Goal: Task Accomplishment & Management: Use online tool/utility

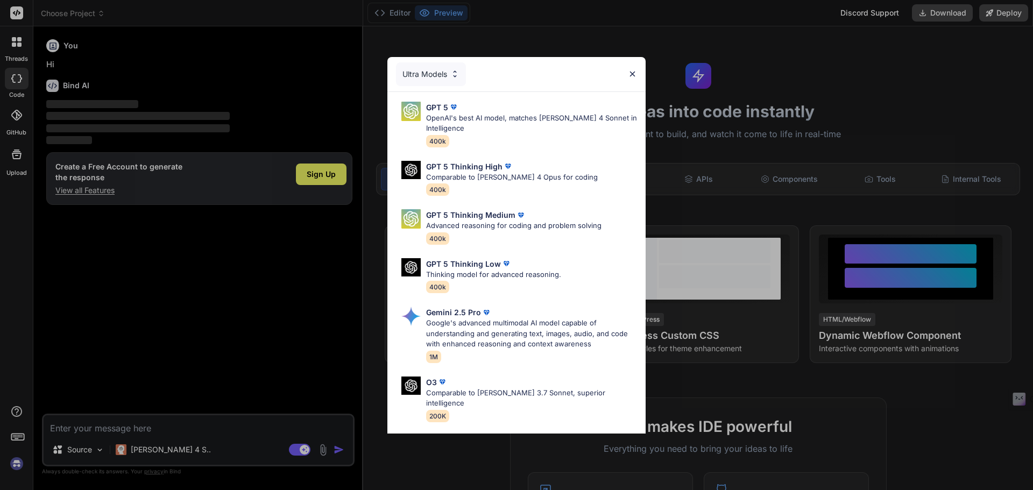
click at [630, 73] on img at bounding box center [632, 73] width 9 height 9
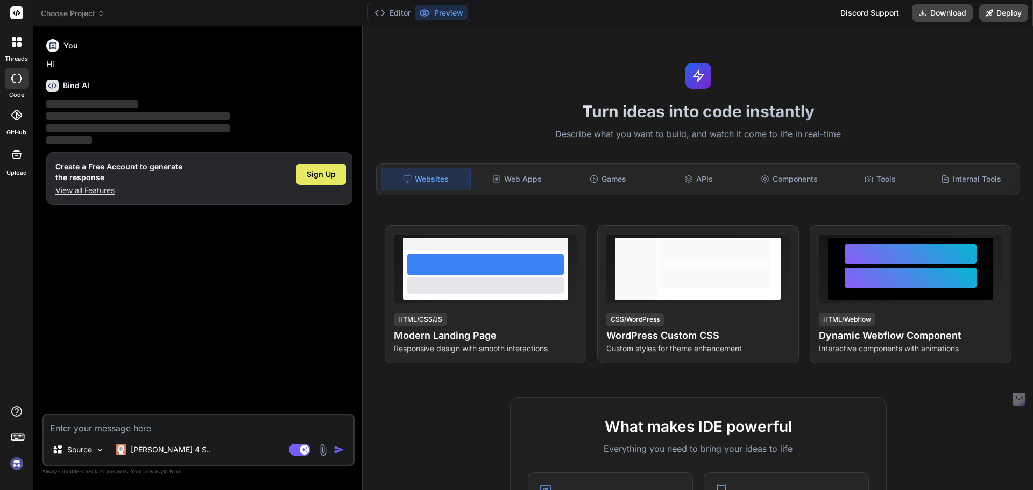
click at [331, 184] on div "Sign Up" at bounding box center [321, 174] width 51 height 22
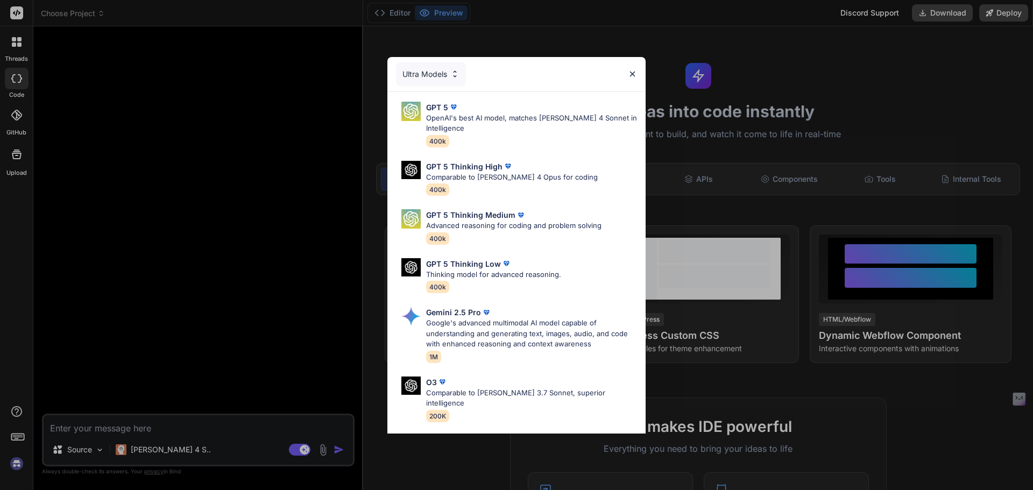
click at [14, 43] on div "Ultra Models GPT 5 OpenAI's best AI model, matches [PERSON_NAME] 4 Sonnet in In…" at bounding box center [516, 245] width 1033 height 490
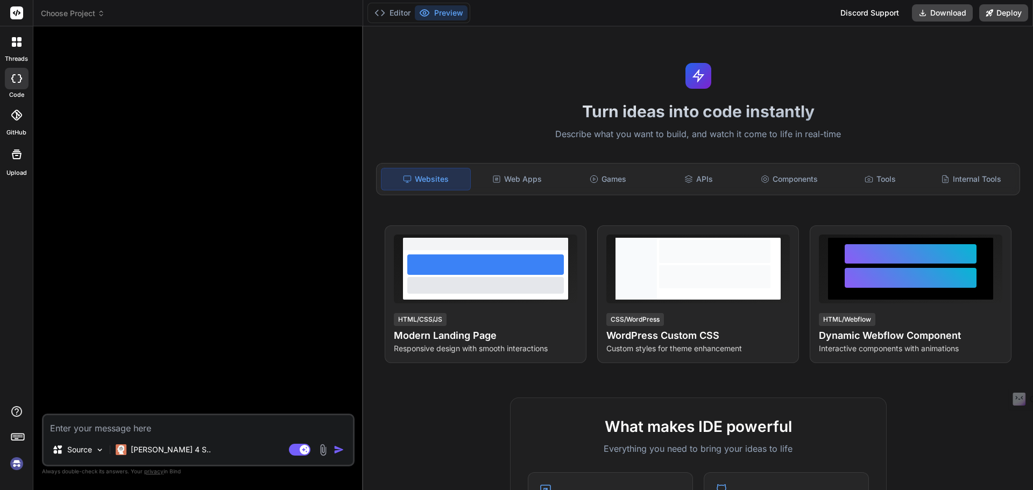
click at [14, 73] on div at bounding box center [17, 79] width 24 height 22
type textarea "x"
click at [12, 118] on icon at bounding box center [16, 115] width 11 height 11
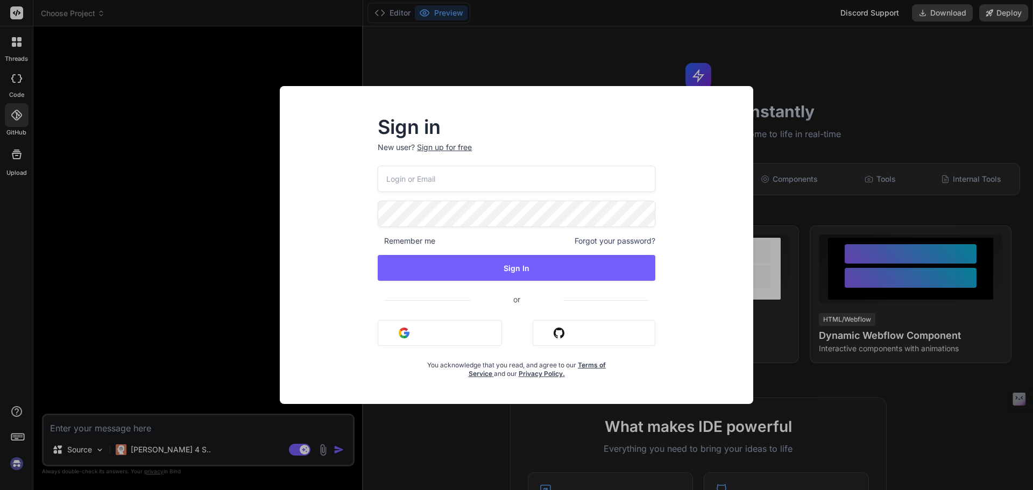
type input "[EMAIL_ADDRESS][DOMAIN_NAME]"
click at [14, 164] on div "Sign in New user? Sign up for free [EMAIL_ADDRESS][DOMAIN_NAME] Remember me For…" at bounding box center [516, 245] width 1033 height 490
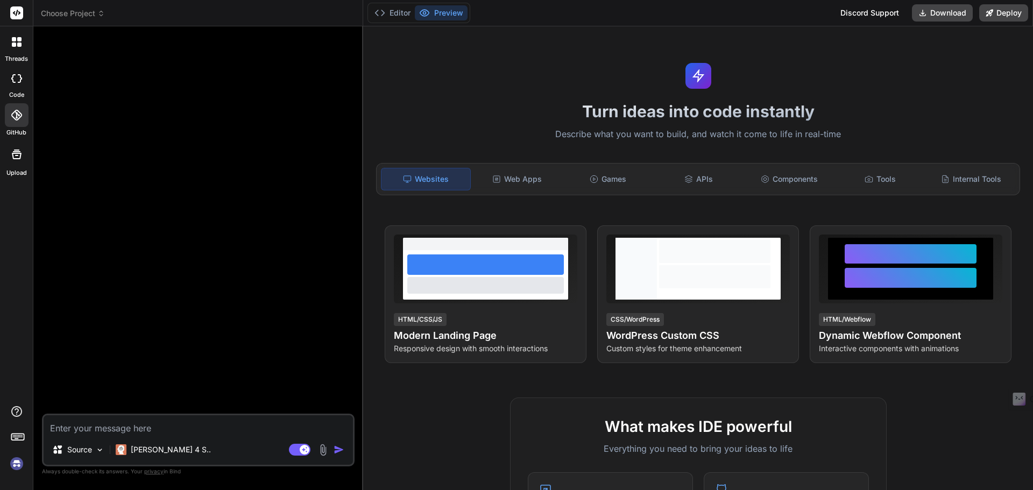
click at [15, 67] on div "code" at bounding box center [16, 81] width 33 height 36
click at [19, 79] on icon at bounding box center [16, 78] width 11 height 9
type textarea "x"
click at [19, 54] on div "threads" at bounding box center [16, 44] width 33 height 37
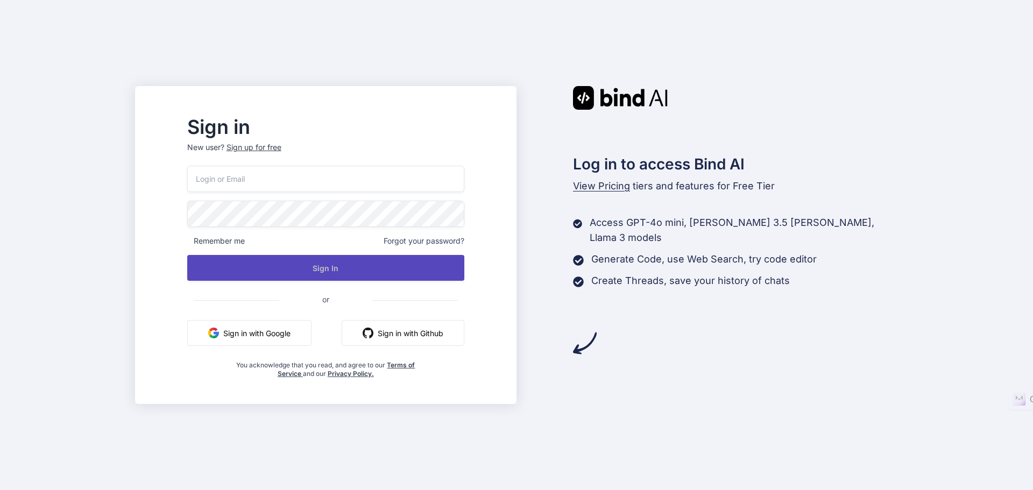
type input "[EMAIL_ADDRESS][DOMAIN_NAME]"
click at [286, 274] on button "Sign In" at bounding box center [325, 268] width 277 height 26
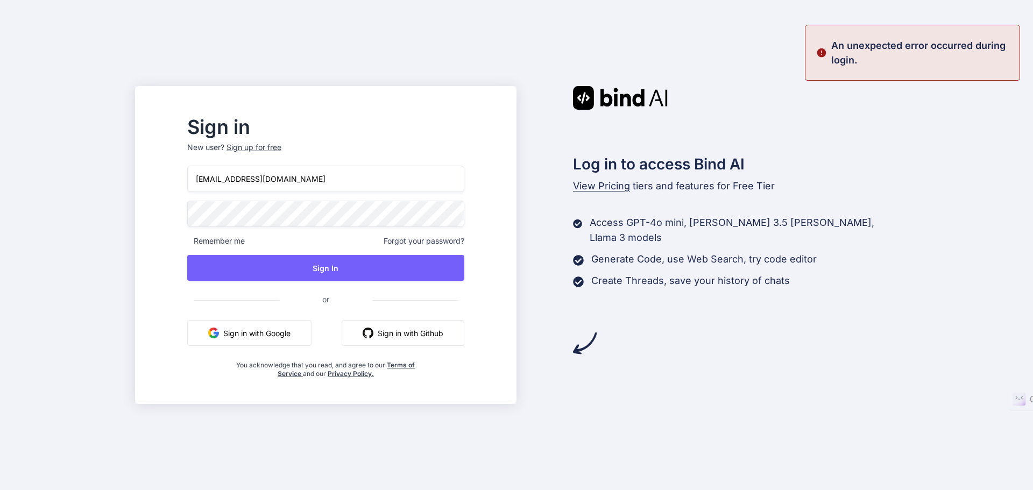
click at [305, 329] on button "Sign in with Google" at bounding box center [249, 333] width 124 height 26
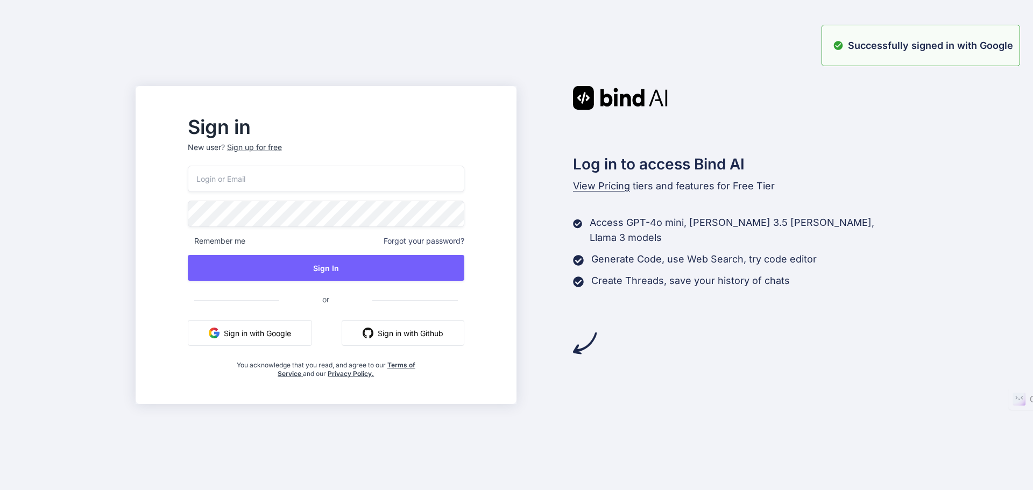
type input "[EMAIL_ADDRESS][DOMAIN_NAME]"
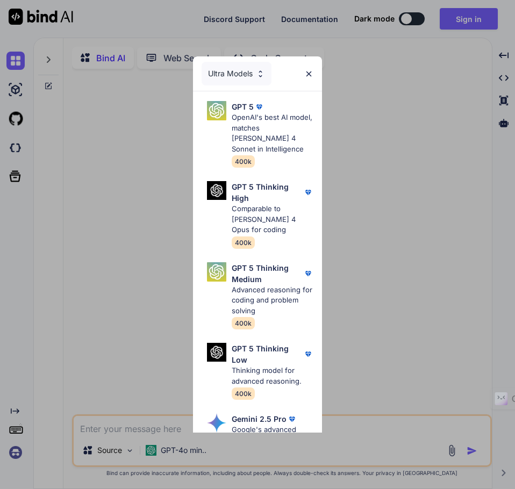
click at [311, 74] on img at bounding box center [308, 73] width 9 height 9
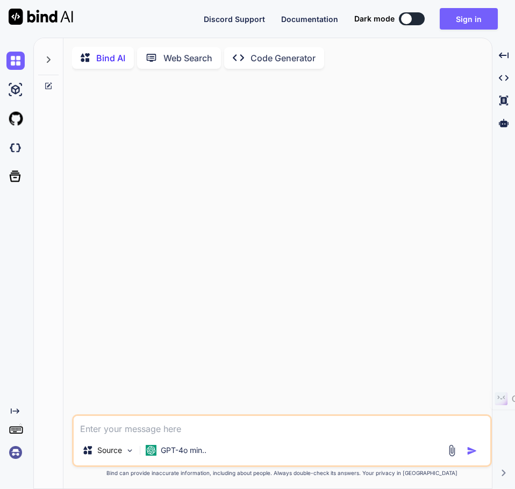
type textarea "x"
click at [22, 180] on icon at bounding box center [15, 176] width 15 height 15
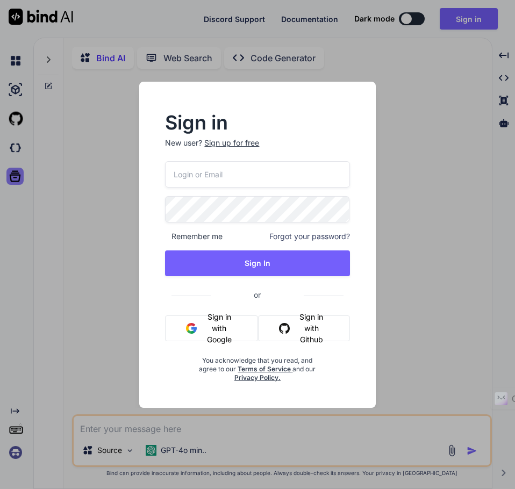
type input "[EMAIL_ADDRESS][DOMAIN_NAME]"
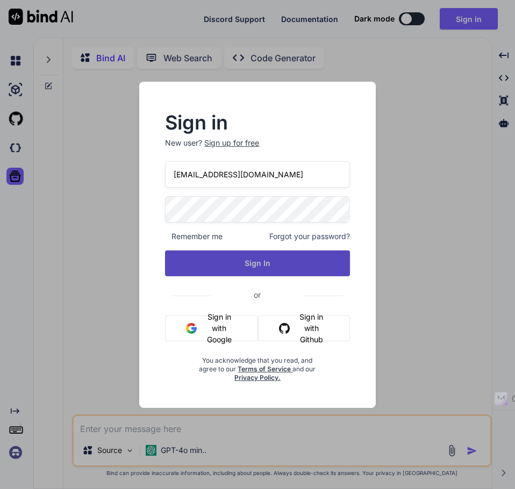
click at [273, 268] on button "Sign In" at bounding box center [257, 264] width 184 height 26
click at [267, 262] on button "Sign In" at bounding box center [257, 264] width 184 height 26
click at [265, 263] on button "Sign In" at bounding box center [257, 264] width 184 height 26
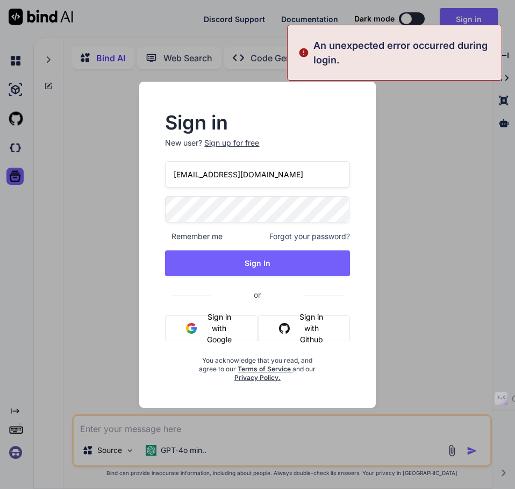
click at [301, 234] on span "Forgot your password?" at bounding box center [309, 236] width 81 height 11
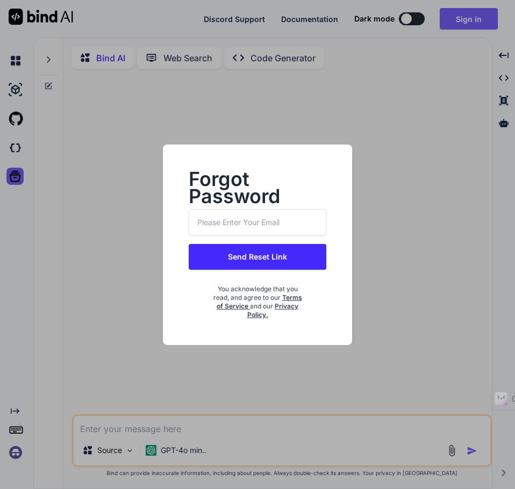
click at [277, 233] on input "email" at bounding box center [257, 222] width 137 height 26
type input "d"
click at [260, 216] on input "d" at bounding box center [257, 222] width 137 height 26
type input "fulltimedigitalagency@gmail.com"
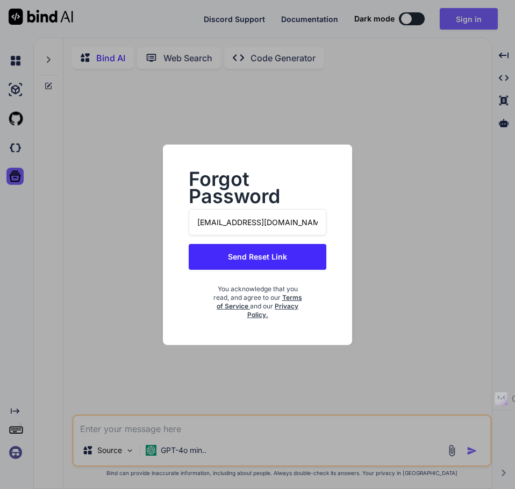
click at [265, 261] on button "Send Reset Link" at bounding box center [257, 257] width 137 height 26
click at [283, 257] on button "Send Reset Link" at bounding box center [257, 257] width 137 height 26
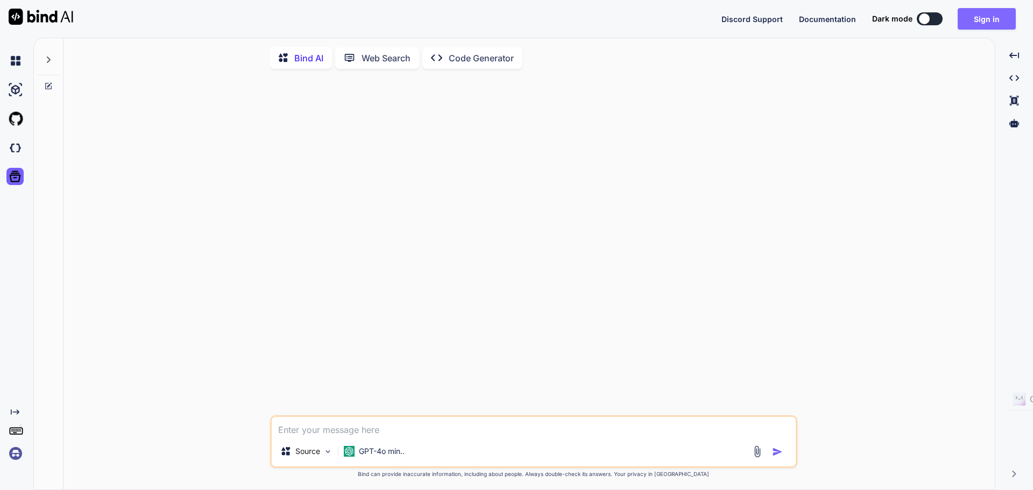
click at [515, 19] on button "Sign in" at bounding box center [986, 19] width 58 height 22
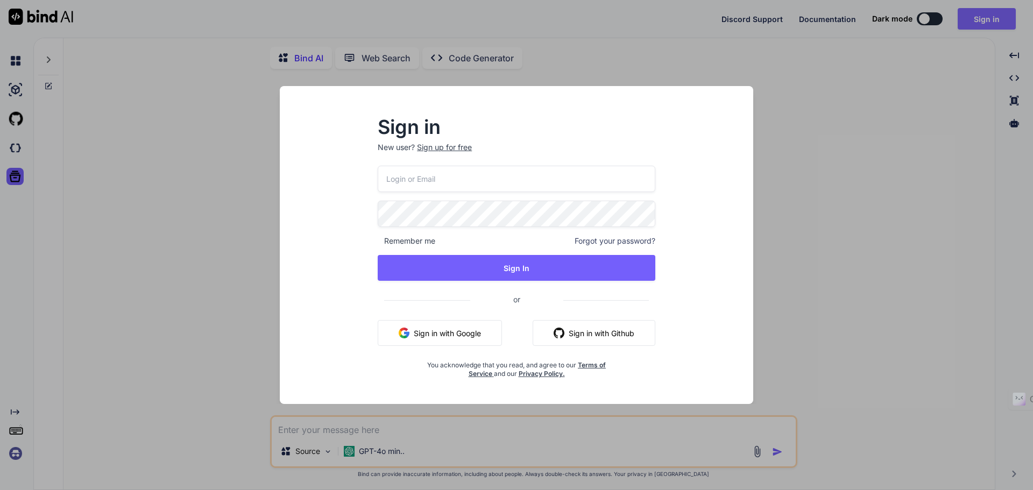
type input "fulltimedigitalagency@gmail.com"
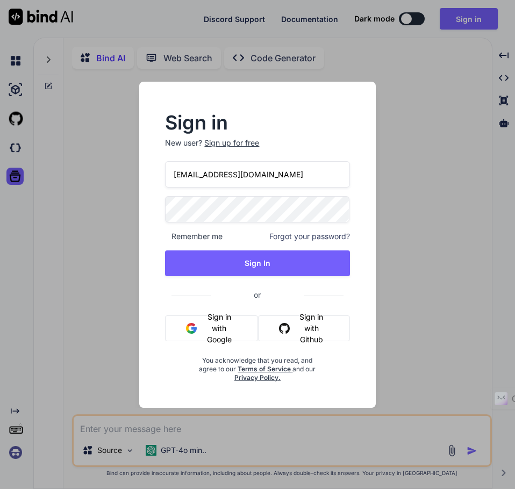
click at [148, 250] on div "Sign in New user? Sign up for free fulltimedigitalagency@gmail.com Remember me …" at bounding box center [257, 248] width 219 height 268
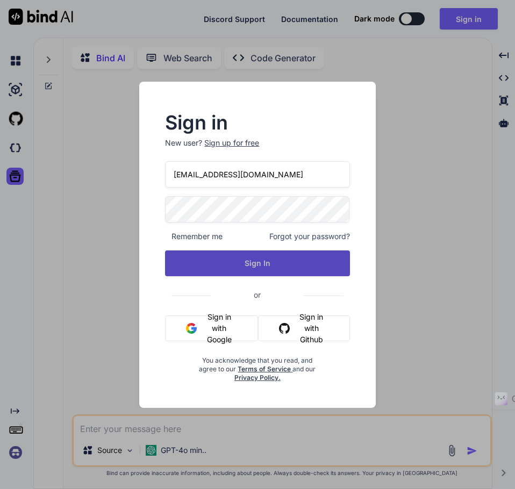
click at [247, 258] on button "Sign In" at bounding box center [257, 264] width 184 height 26
click at [179, 264] on button "Sign In" at bounding box center [257, 264] width 184 height 26
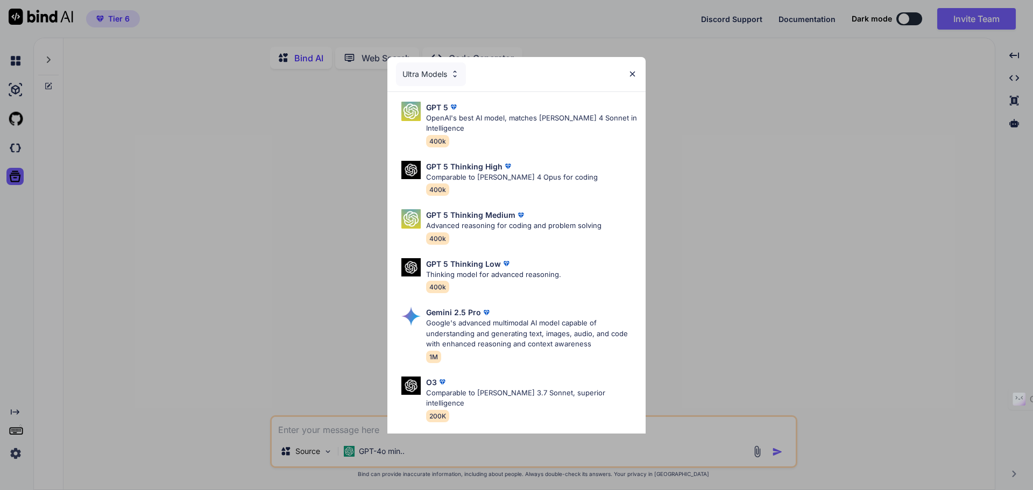
click at [15, 85] on div "Ultra Models GPT 5 OpenAI's best AI model, matches Claude 4 Sonnet in Intellige…" at bounding box center [516, 245] width 1033 height 490
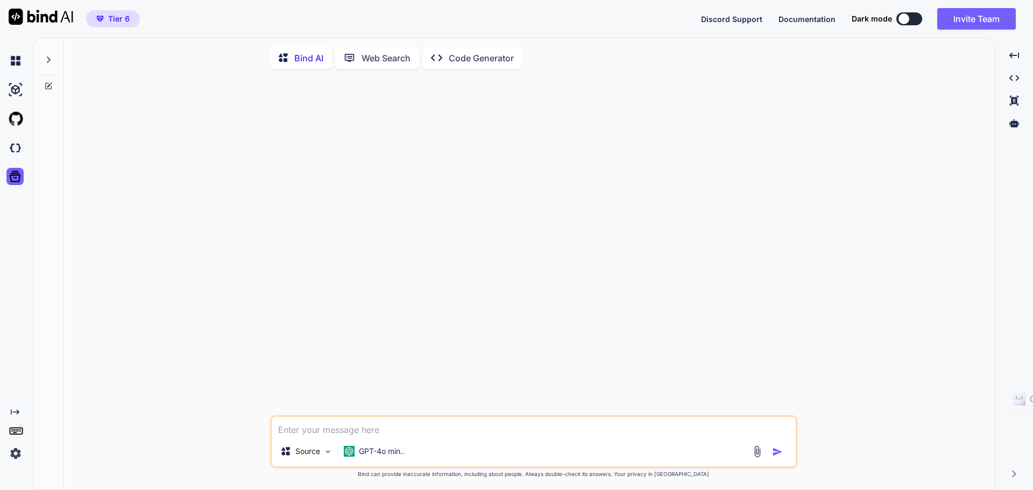
click at [47, 88] on icon at bounding box center [48, 86] width 9 height 9
click at [15, 67] on img at bounding box center [15, 61] width 18 height 18
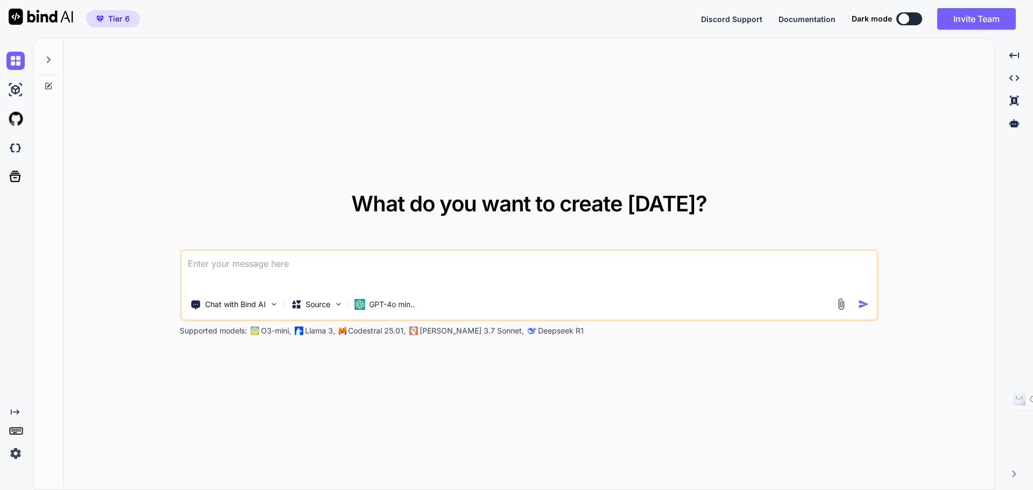
click at [14, 130] on div at bounding box center [17, 118] width 23 height 29
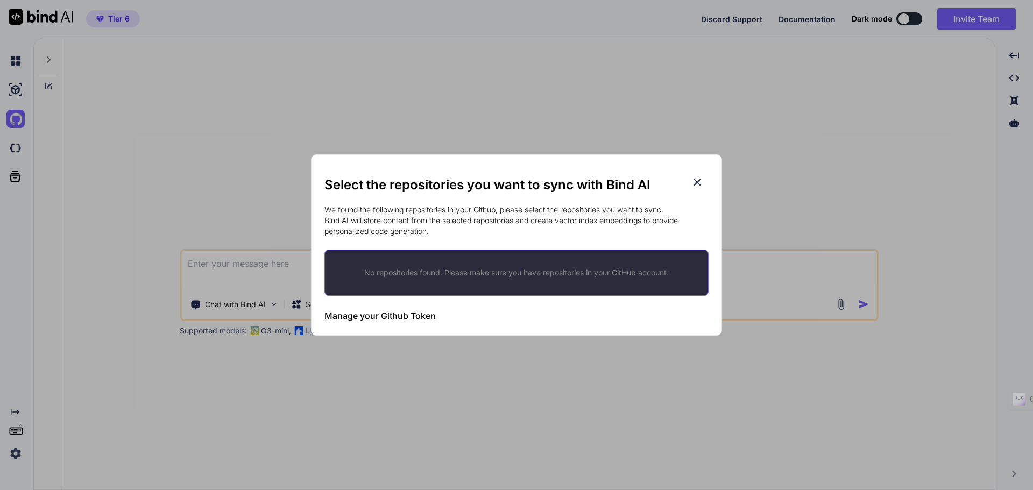
click at [18, 150] on div "Select the repositories you want to sync with Bind AI We found the following re…" at bounding box center [516, 245] width 1033 height 490
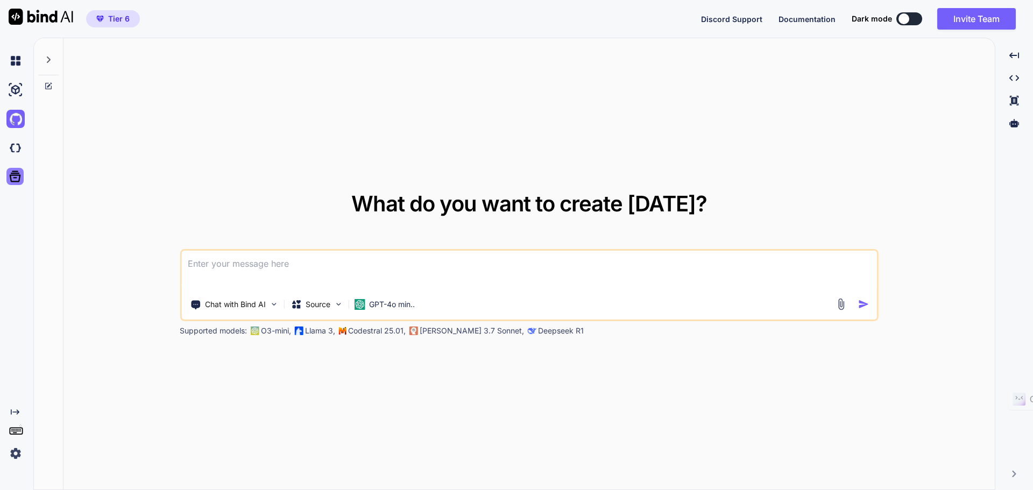
click at [23, 181] on div at bounding box center [14, 176] width 17 height 17
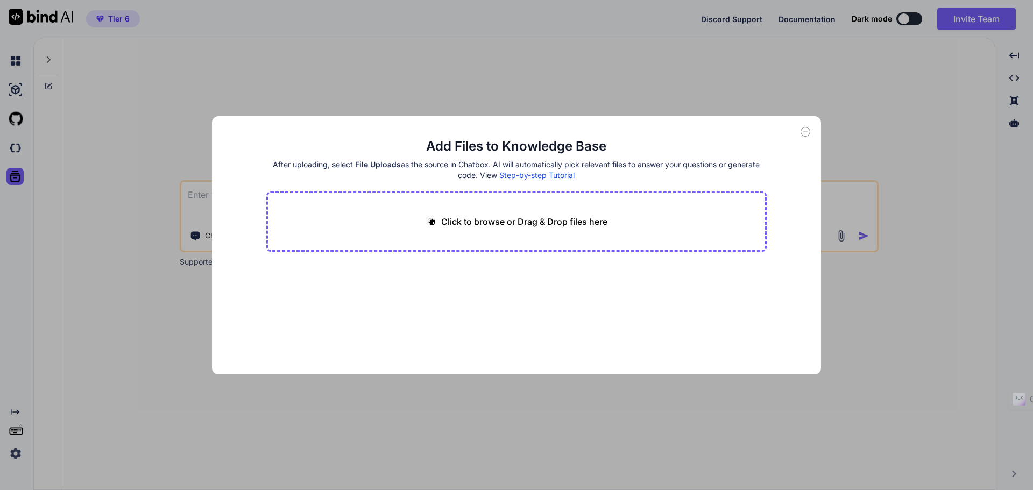
click at [515, 120] on div "Add Files to Knowledge Base After uploading, select File Uploads as the source …" at bounding box center [516, 245] width 609 height 258
click at [515, 133] on icon at bounding box center [805, 132] width 10 height 10
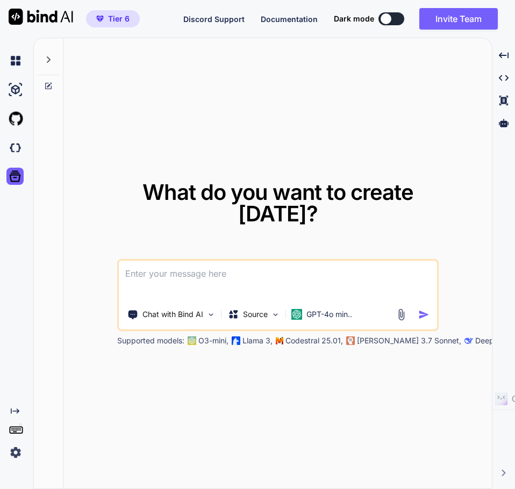
click at [454, 436] on div "What do you want to create today? Chat with Bind AI Source GPT-4o min.. Support…" at bounding box center [277, 264] width 429 height 452
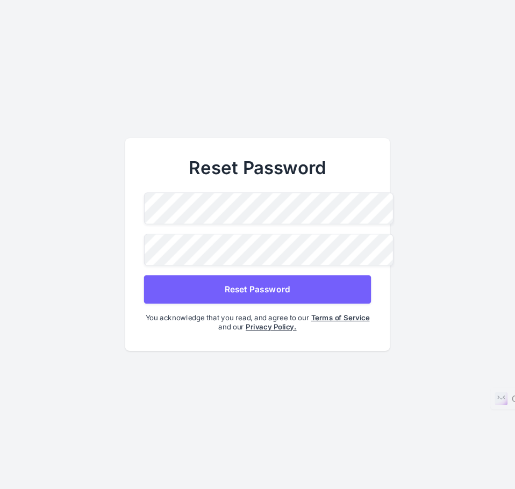
click at [129, 256] on div "Reset Password Reset Password You acknowledge that you read, and agree to our T…" at bounding box center [257, 244] width 265 height 213
click at [12, 295] on main "Reset Password Reset Password You acknowledge that you read, and agree to our T…" at bounding box center [257, 244] width 515 height 489
click at [241, 287] on button "Reset Password" at bounding box center [257, 289] width 227 height 29
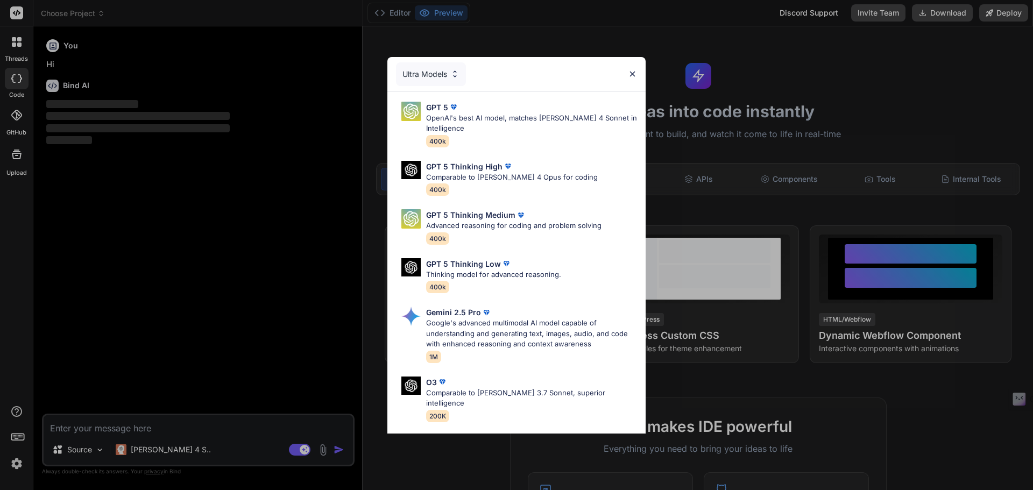
click at [631, 75] on img at bounding box center [632, 73] width 9 height 9
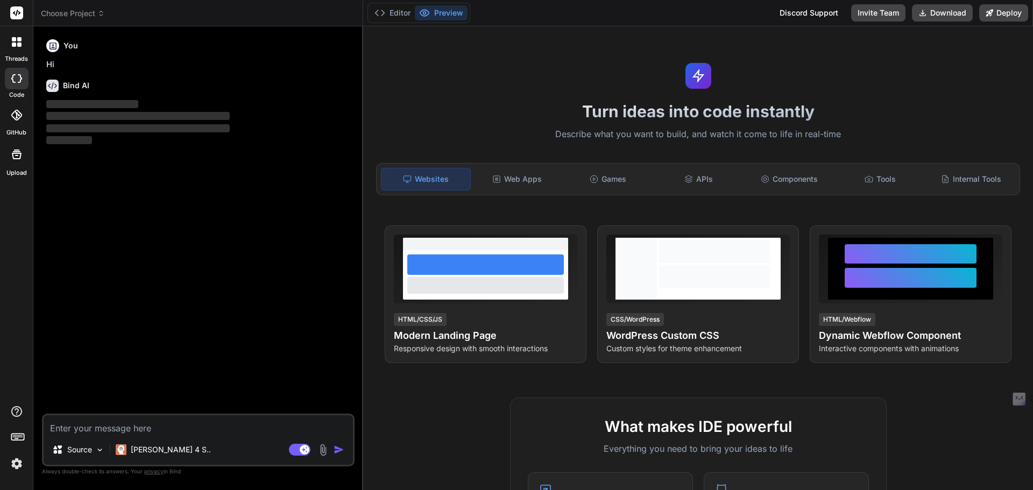
click at [19, 82] on icon at bounding box center [20, 78] width 4 height 9
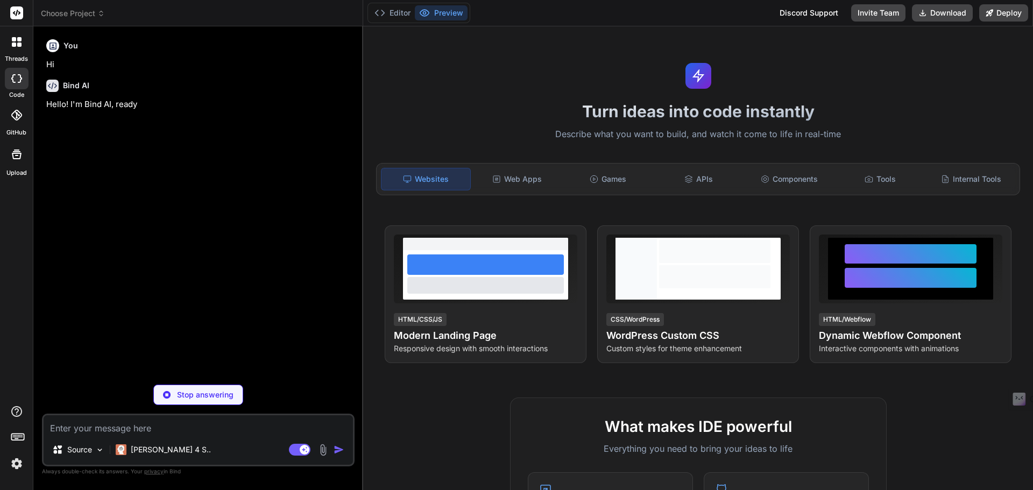
click at [19, 62] on label "threads" at bounding box center [16, 58] width 23 height 9
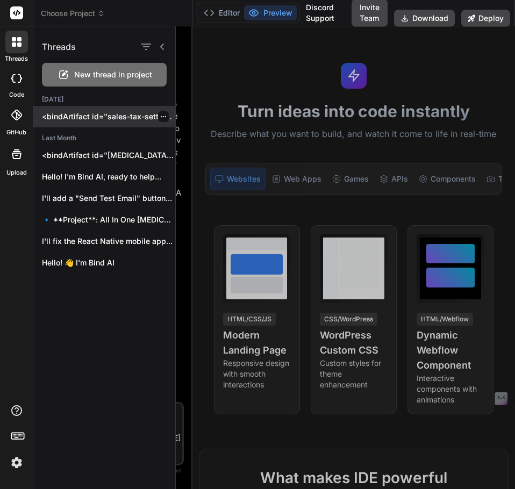
click at [89, 114] on p "<bindArtifact id="sales-tax-settings-demo" title="Sales Tax Settings Demo"> <bi…" at bounding box center [108, 116] width 133 height 11
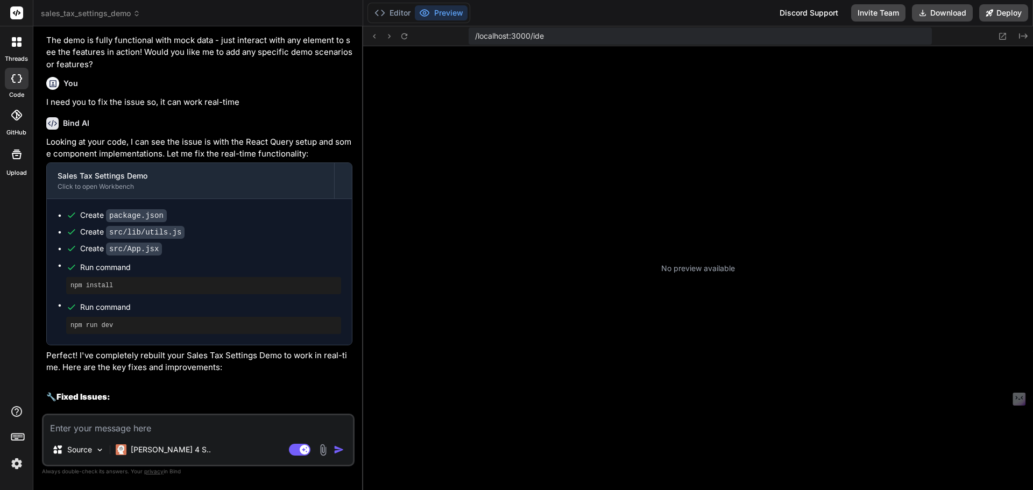
scroll to position [102, 0]
type textarea "x"
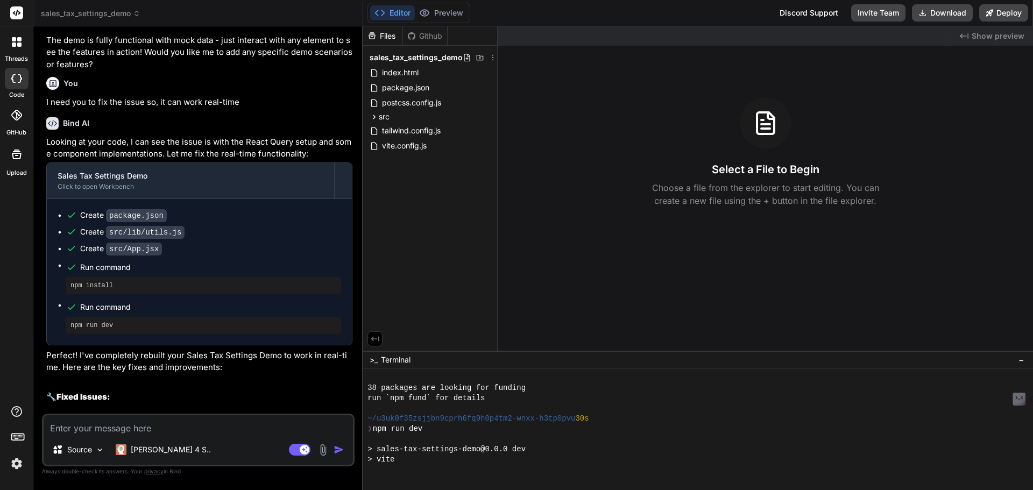
click at [195, 432] on textarea at bounding box center [198, 424] width 309 height 19
paste textarea "{(['mock','taxjar','avalara'] as Provider[]).map((p) => ( <Button key={p} varia…"
type textarea "{(['mock','taxjar','avalara'] as Provider[]).map((p) => ( <Button key={p} varia…"
type textarea "x"
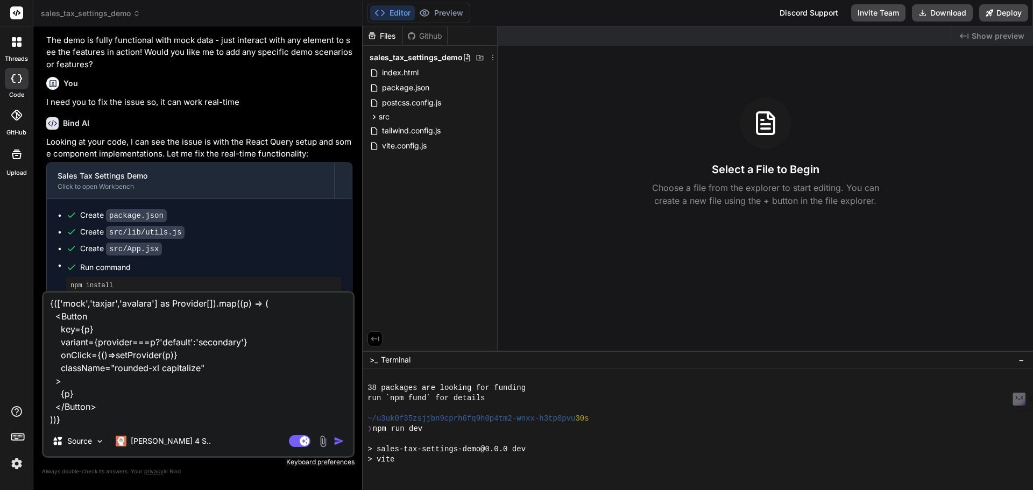
type textarea "{(['mock','taxjar','avalara'] as Provider[]).map((p) => ( <Button key={p} varia…"
click at [336, 442] on img "button" at bounding box center [338, 441] width 11 height 11
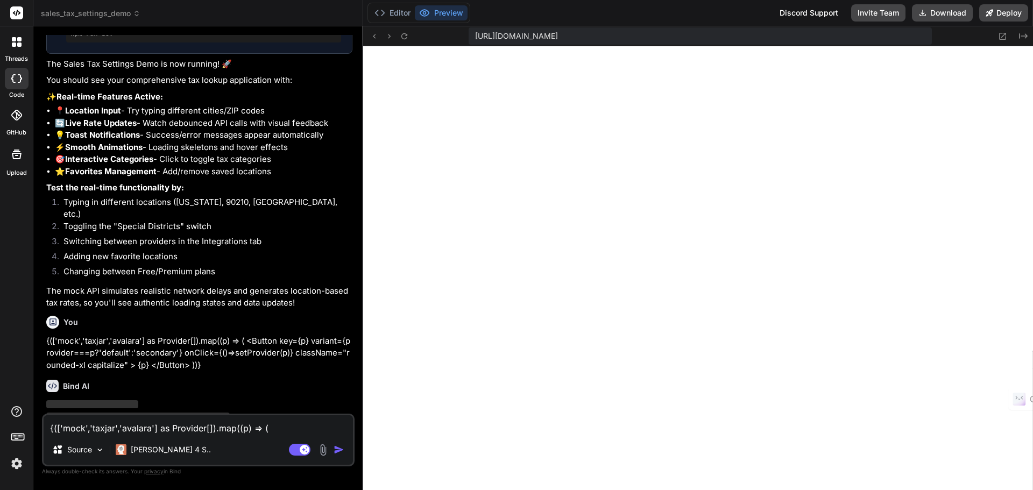
scroll to position [2699, 0]
click at [20, 457] on img at bounding box center [17, 463] width 18 height 18
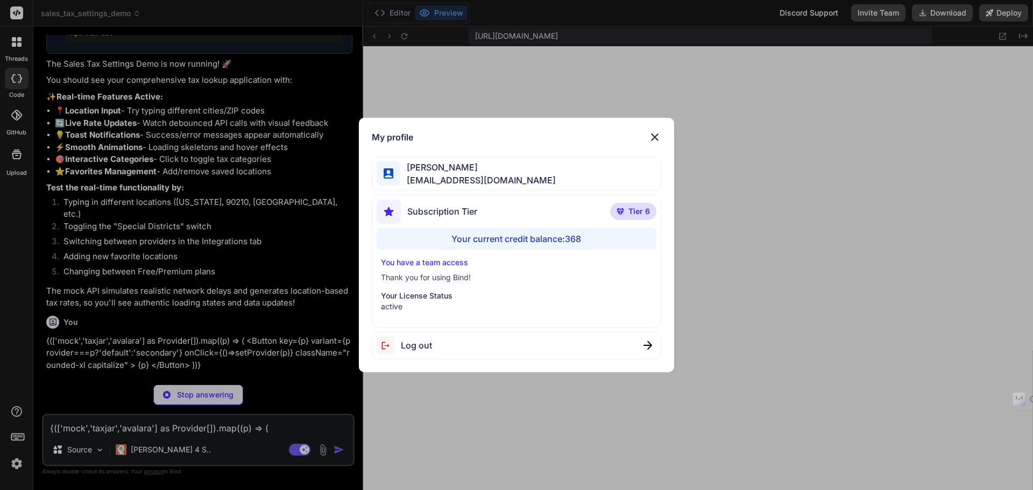
click at [18, 409] on div "My profile Elina Smith fulltimedigitalagency@gmail.com Subscription Tier Tier 6…" at bounding box center [516, 245] width 1033 height 490
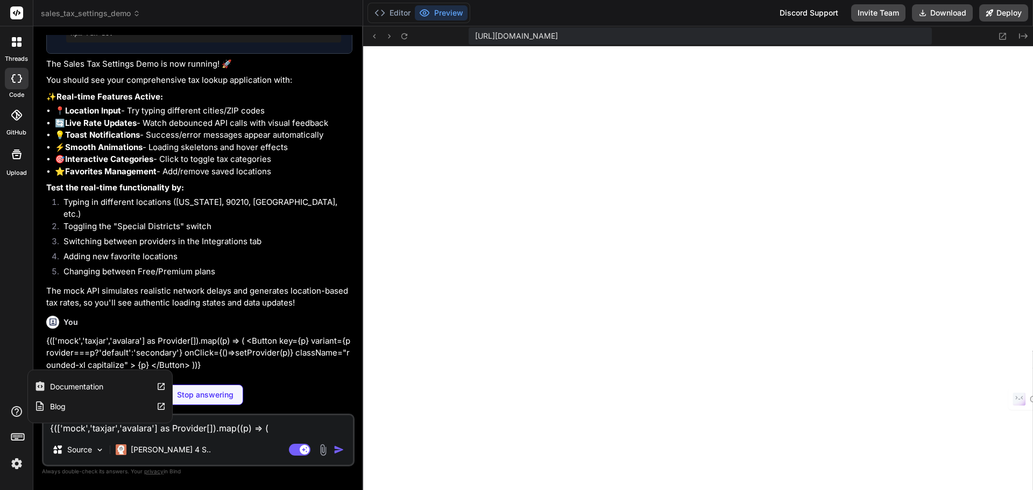
click at [61, 407] on label "Blog" at bounding box center [58, 406] width 16 height 11
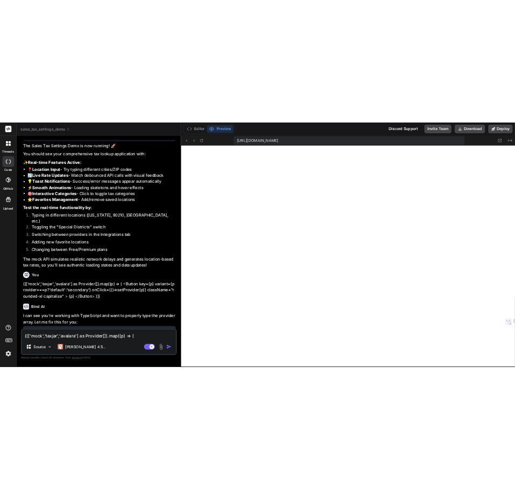
scroll to position [2685, 0]
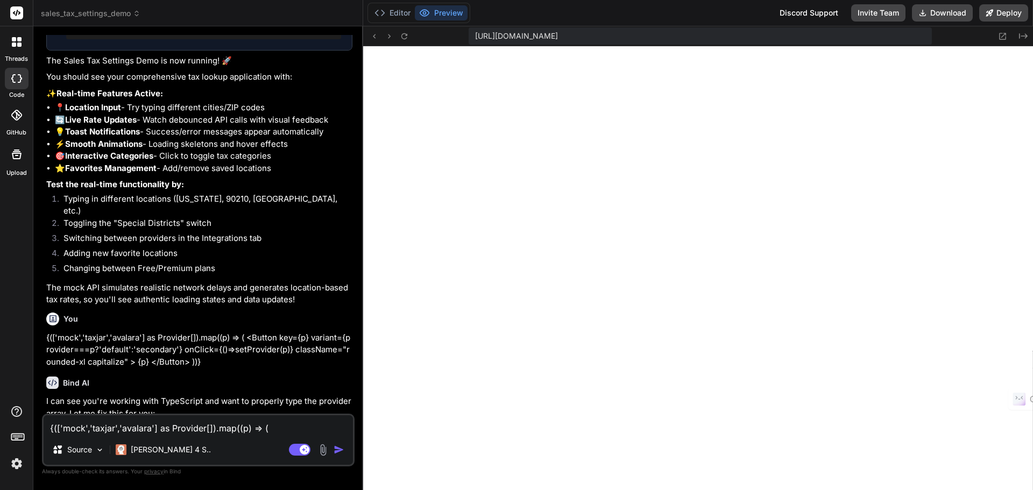
type textarea "x"
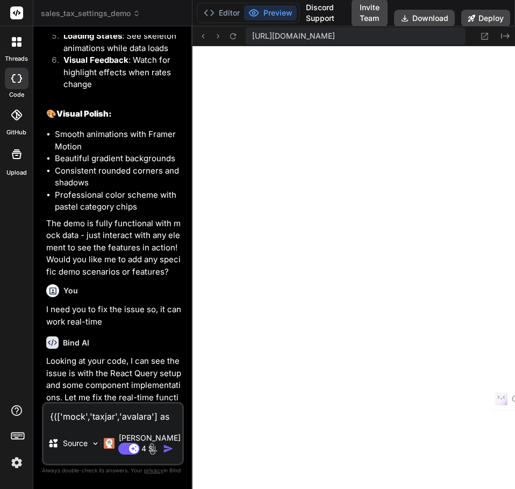
scroll to position [4054, 0]
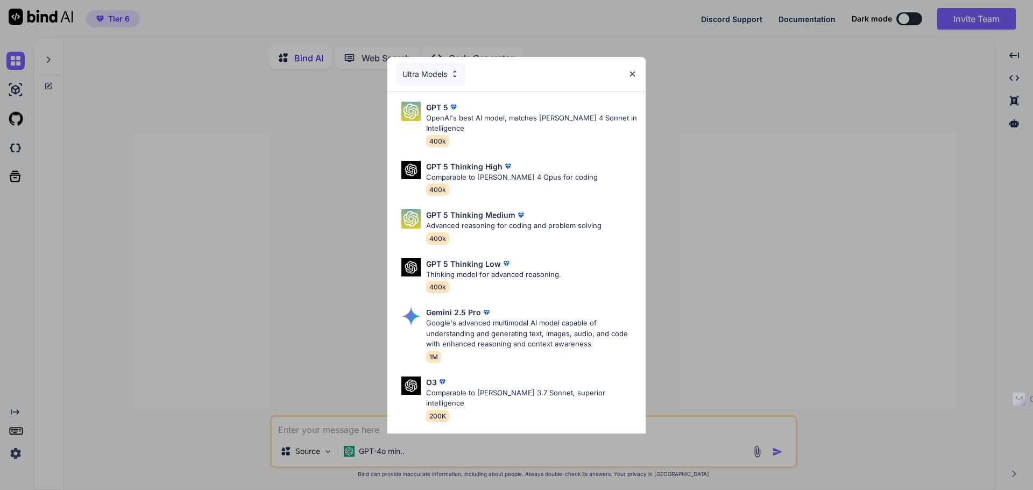
click at [633, 74] on img at bounding box center [632, 73] width 9 height 9
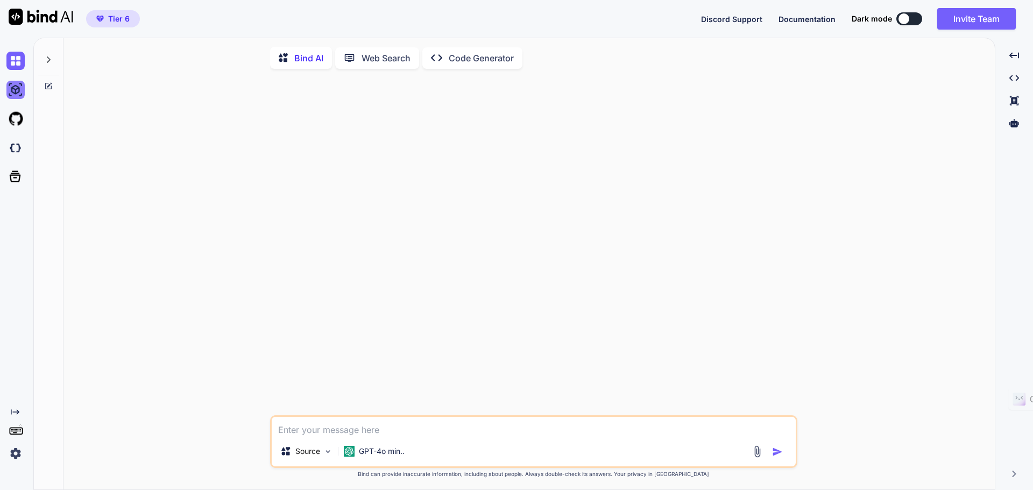
click at [13, 90] on img at bounding box center [15, 90] width 18 height 18
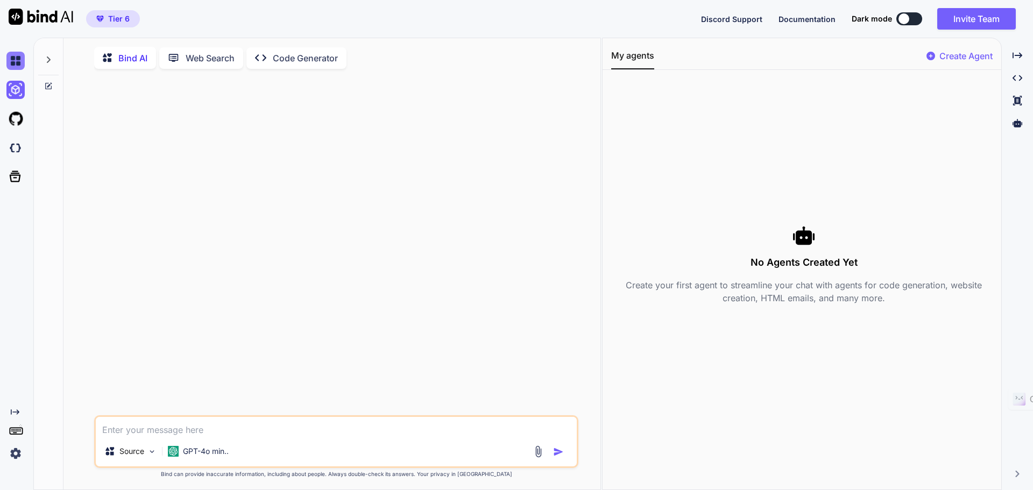
click at [13, 56] on img at bounding box center [15, 61] width 18 height 18
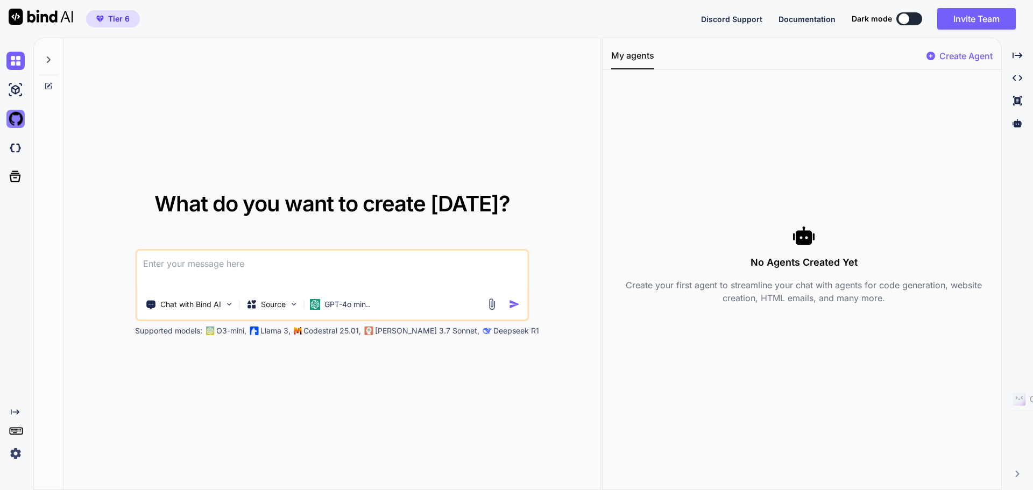
click at [13, 113] on img at bounding box center [15, 119] width 18 height 18
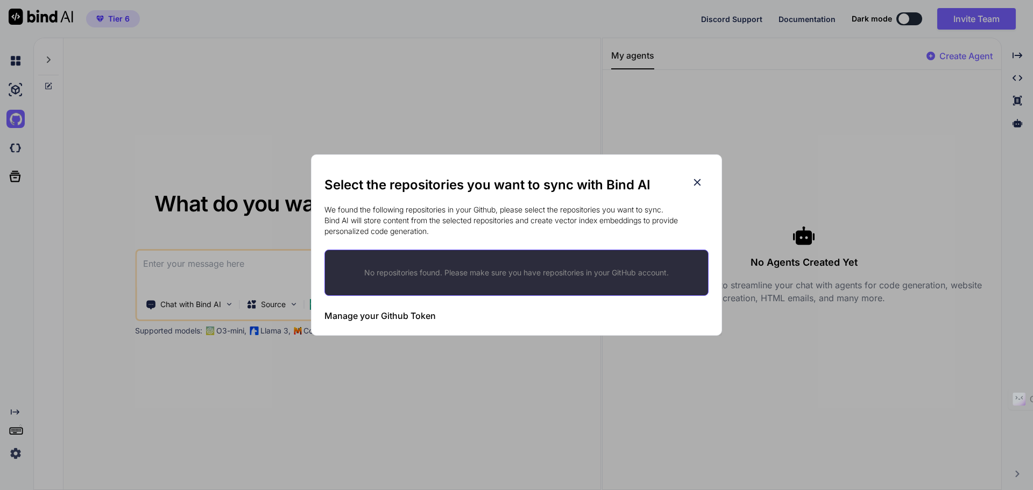
click at [16, 157] on div "Select the repositories you want to sync with Bind AI We found the following re…" at bounding box center [516, 245] width 1033 height 490
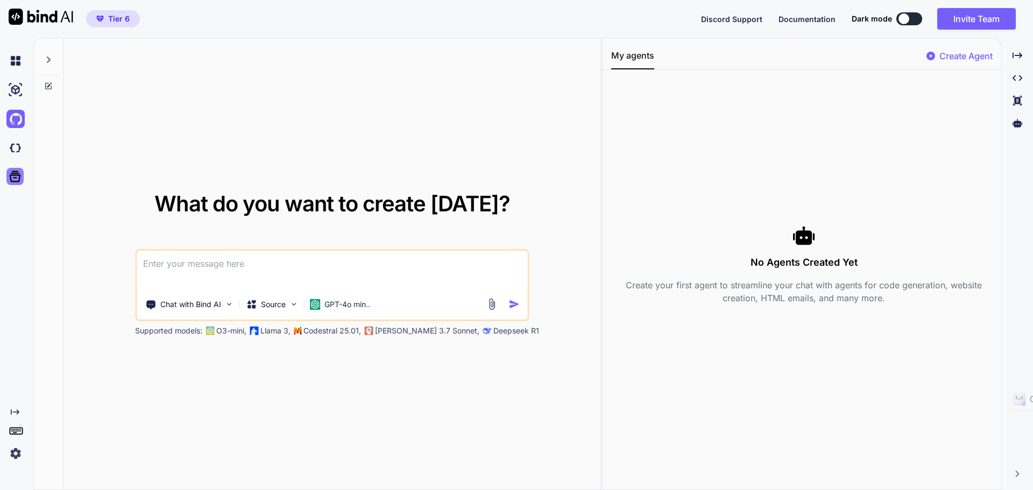
click at [17, 184] on div at bounding box center [14, 176] width 17 height 17
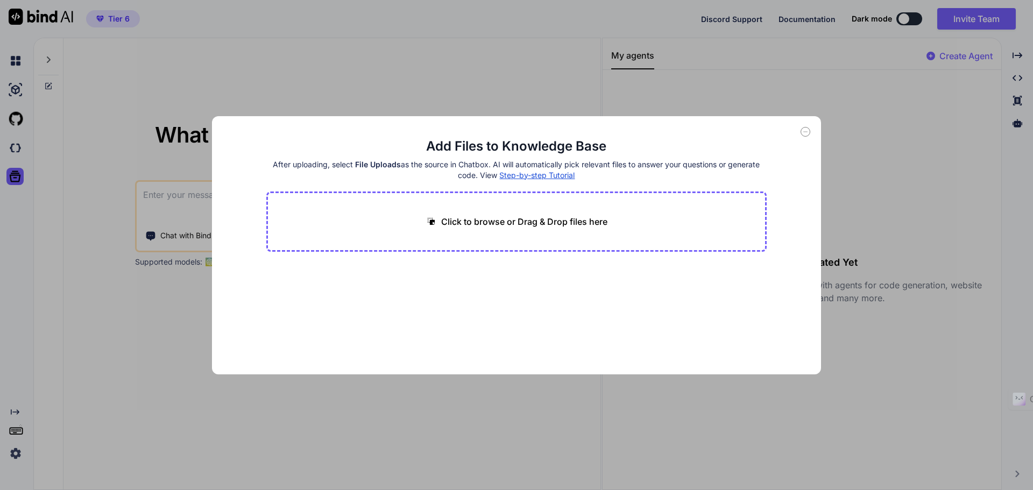
click at [902, 159] on div "Add Files to Knowledge Base After uploading, select File Uploads as the source …" at bounding box center [516, 245] width 1033 height 490
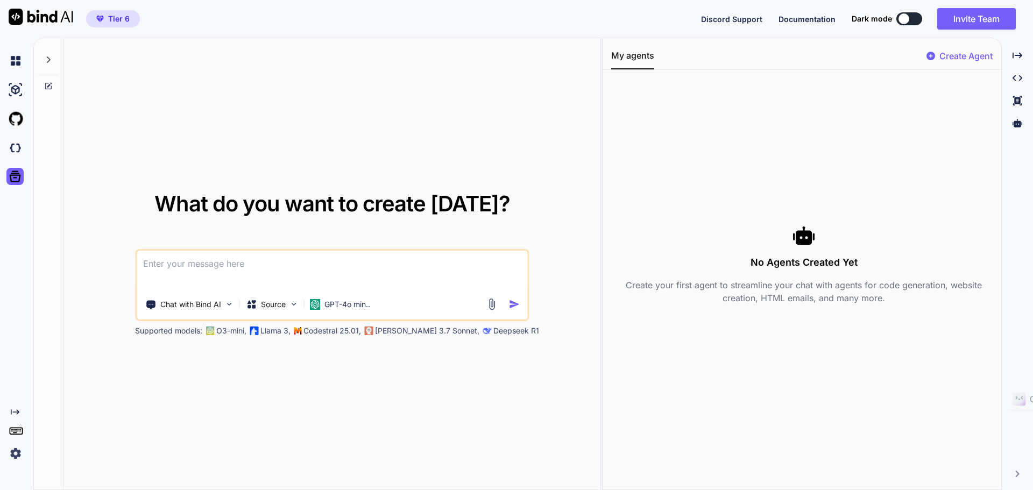
click at [18, 461] on img at bounding box center [15, 453] width 18 height 18
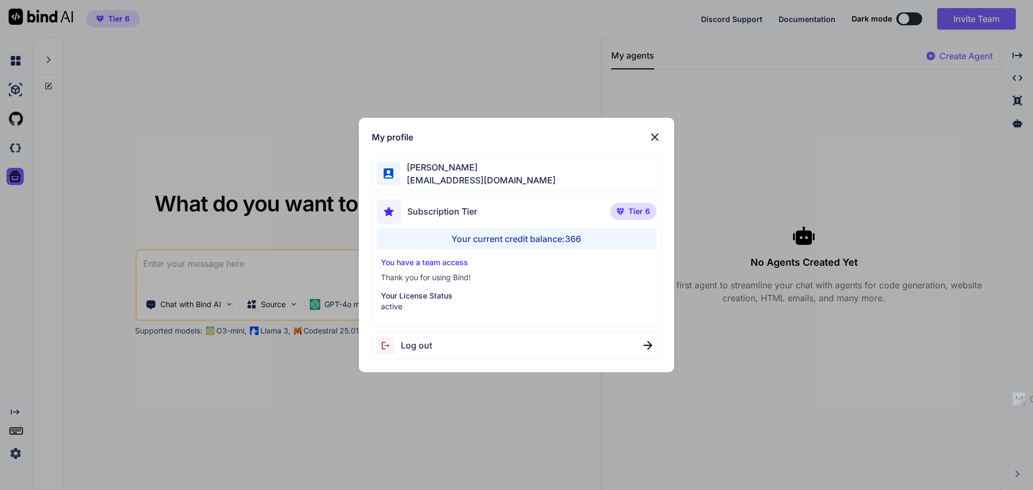
click at [660, 137] on img at bounding box center [654, 137] width 13 height 13
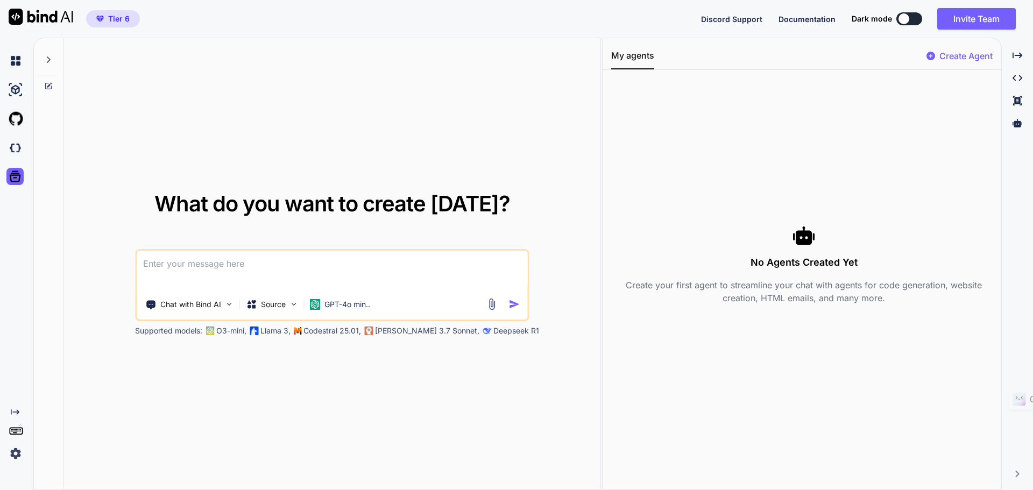
click at [30, 16] on img at bounding box center [41, 17] width 65 height 16
type textarea "x"
click at [16, 55] on img at bounding box center [15, 61] width 18 height 18
click at [13, 84] on img at bounding box center [15, 90] width 18 height 18
click at [12, 121] on img at bounding box center [15, 119] width 18 height 18
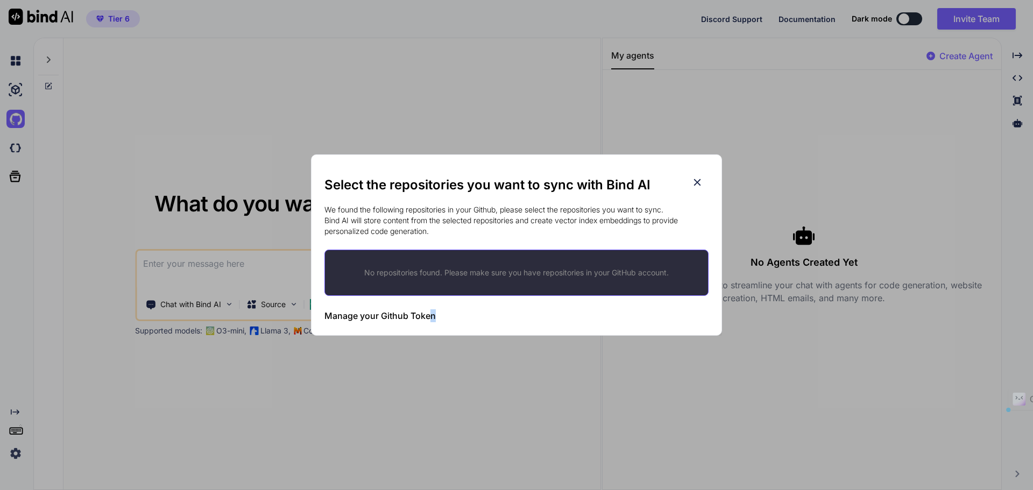
drag, startPoint x: 430, startPoint y: 316, endPoint x: 510, endPoint y: 297, distance: 81.9
click at [510, 297] on div "Select the repositories you want to sync with Bind AI We found the following re…" at bounding box center [516, 252] width 384 height 152
click at [702, 175] on div "Select the repositories you want to sync with Bind AI We found the following re…" at bounding box center [516, 245] width 384 height 180
click at [422, 309] on h3 "Manage your Github Token" at bounding box center [379, 315] width 111 height 13
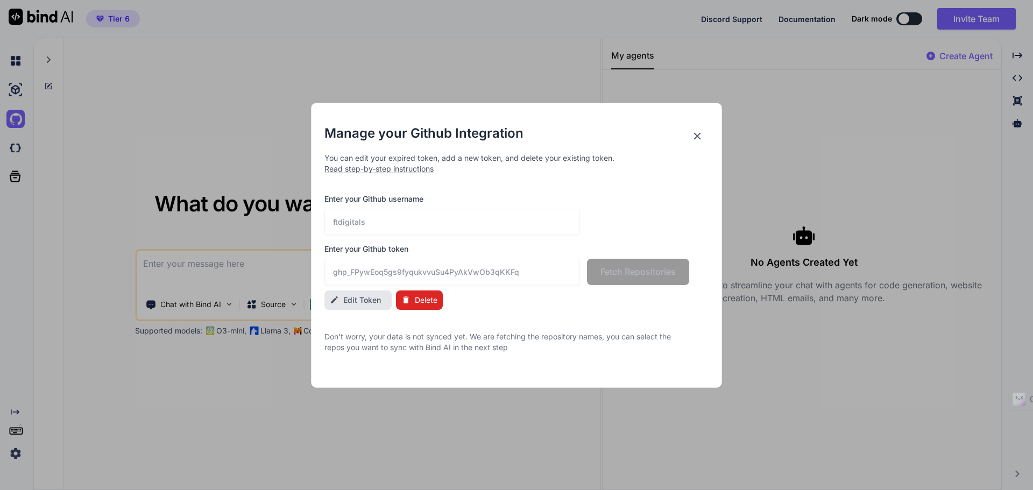
click at [488, 206] on div "Enter your Github username ftdigitals" at bounding box center [506, 214] width 365 height 41
click at [356, 298] on span "Edit Token" at bounding box center [362, 300] width 38 height 11
click at [517, 229] on input "ftdigitals" at bounding box center [451, 222] width 255 height 26
click at [473, 340] on p "Don't worry, your data is not synced yet. We are fetching the repository names,…" at bounding box center [506, 342] width 365 height 22
click at [696, 135] on icon at bounding box center [697, 135] width 7 height 7
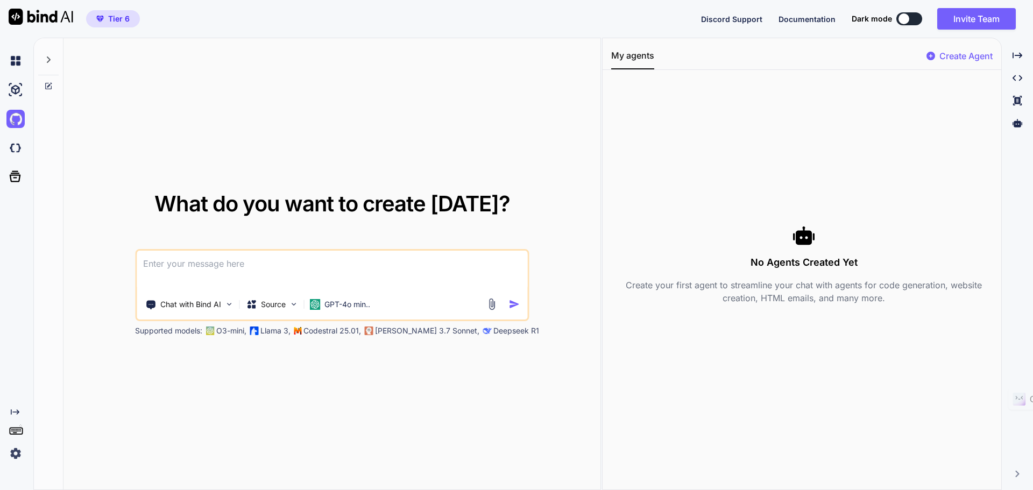
click at [709, 23] on span "Discord Support" at bounding box center [731, 19] width 61 height 9
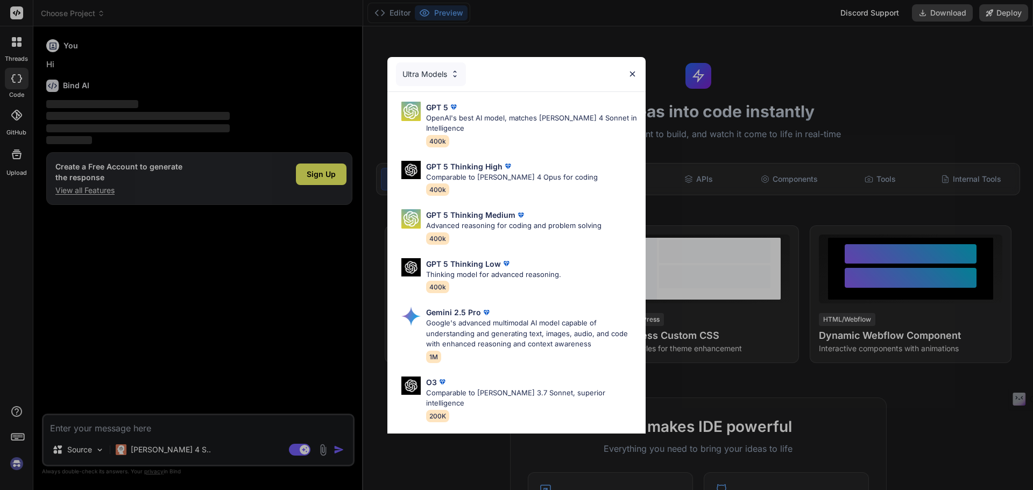
click at [515, 70] on img at bounding box center [632, 73] width 9 height 9
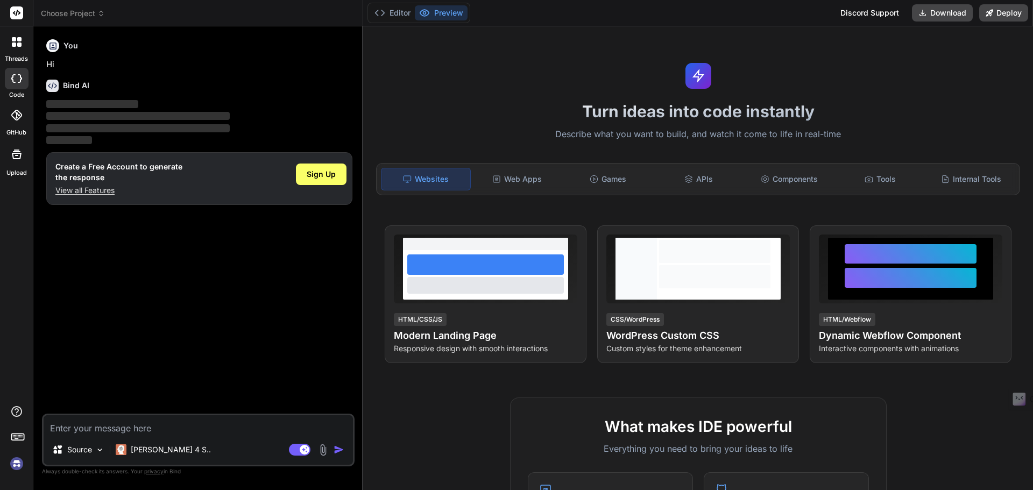
click at [23, 80] on div at bounding box center [17, 79] width 24 height 22
click at [7, 46] on div at bounding box center [16, 42] width 23 height 23
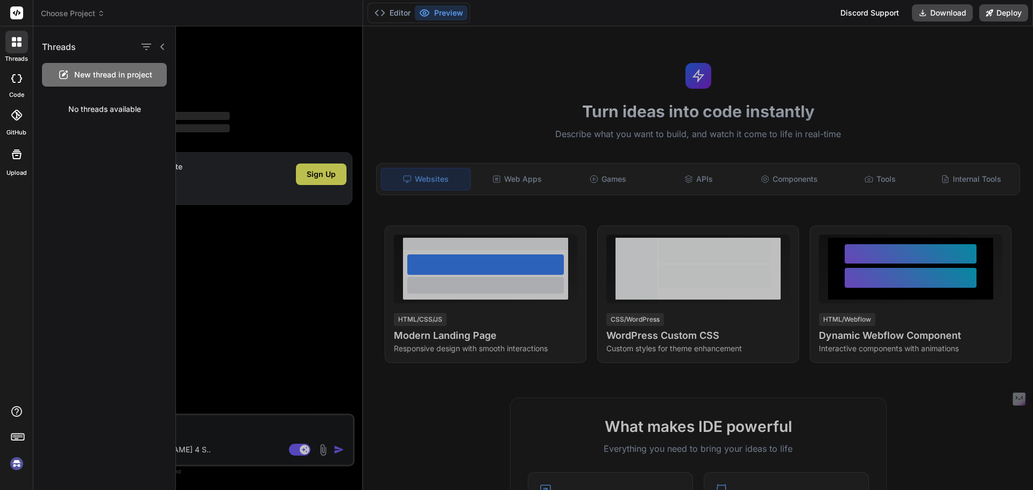
click at [268, 182] on div at bounding box center [604, 258] width 857 height 464
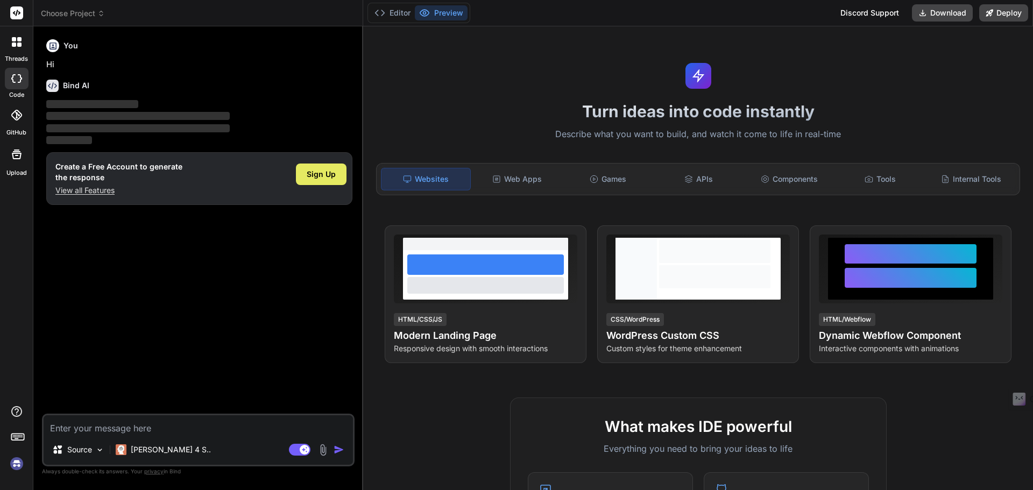
click at [332, 181] on div "Sign Up" at bounding box center [321, 174] width 51 height 22
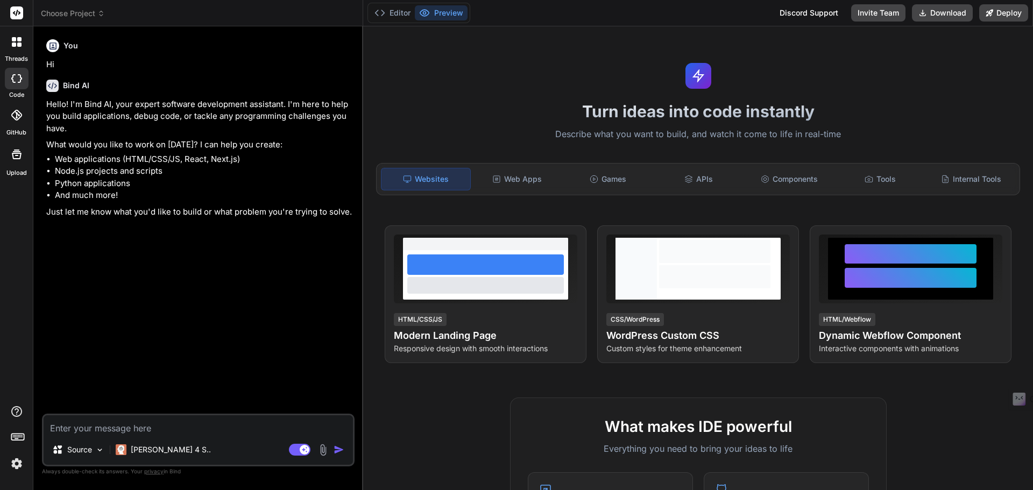
click at [15, 44] on icon at bounding box center [14, 44] width 4 height 4
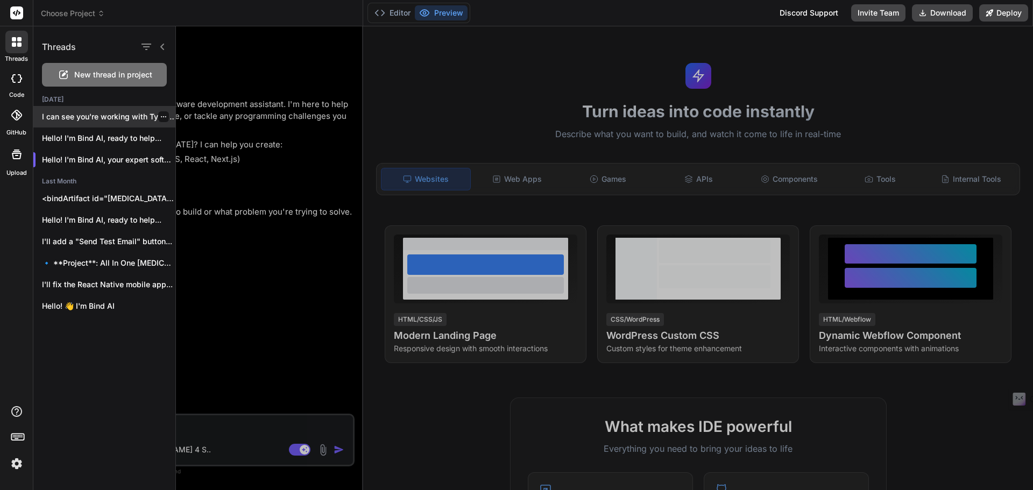
click at [101, 117] on p "I can see you're working with TypeScript..." at bounding box center [108, 116] width 133 height 11
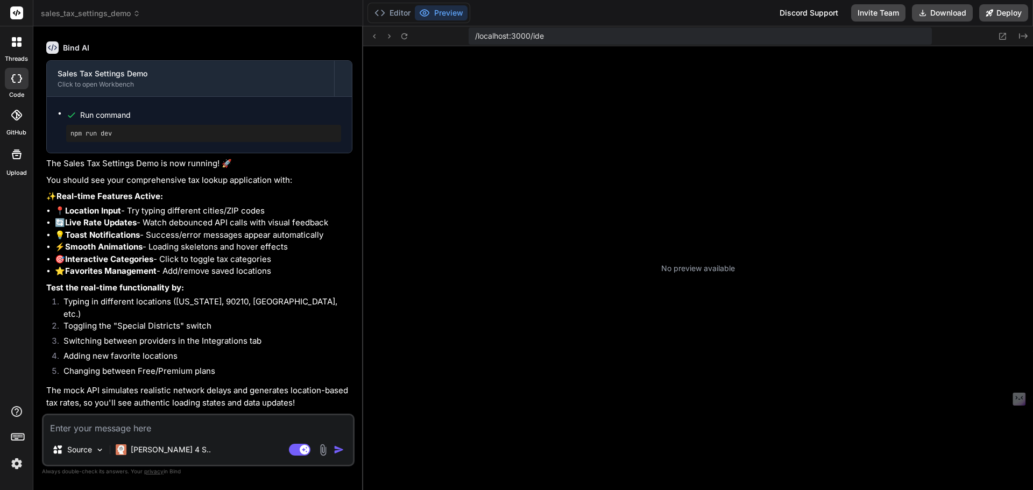
scroll to position [102, 0]
type textarea "x"
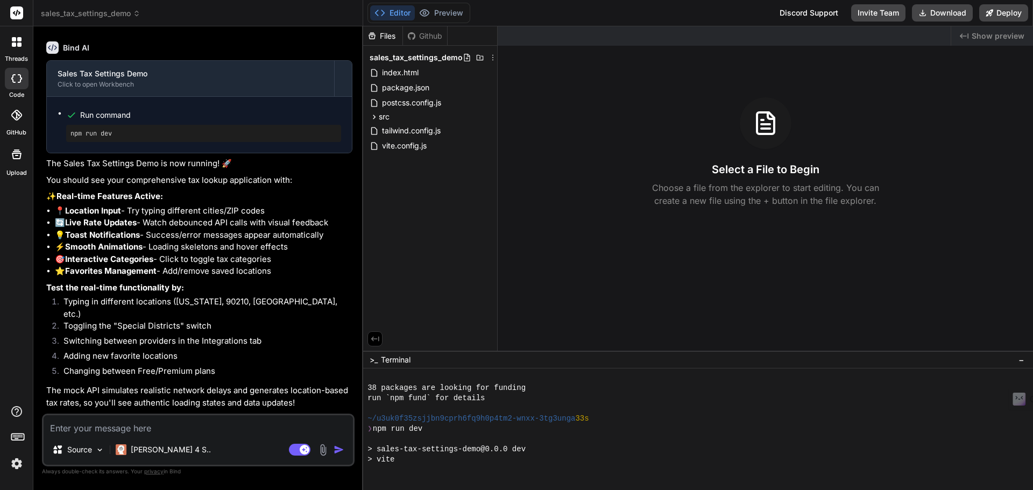
click at [88, 431] on textarea at bounding box center [198, 424] width 309 height 19
type textarea "P"
type textarea "x"
type textarea "Pl"
type textarea "x"
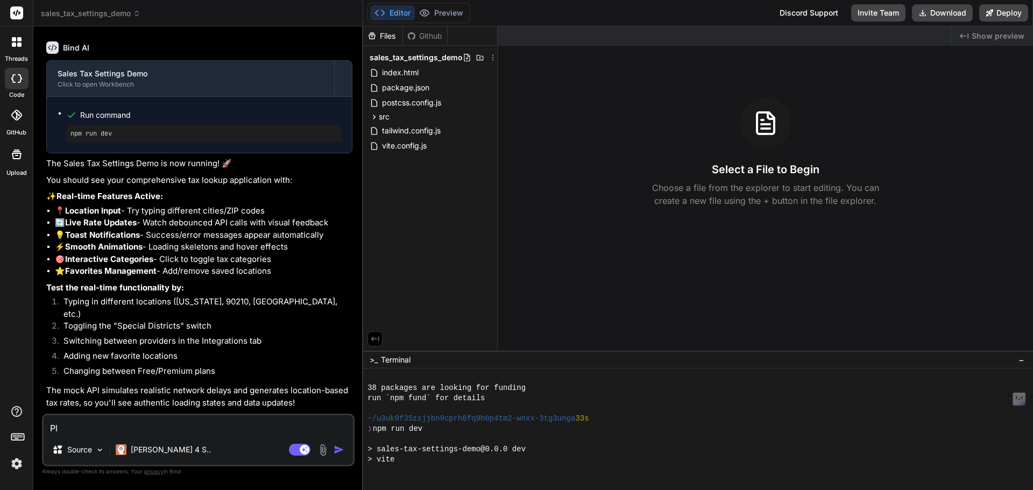
type textarea "Ple"
type textarea "x"
type textarea "Plea"
type textarea "x"
type textarea "Pleas"
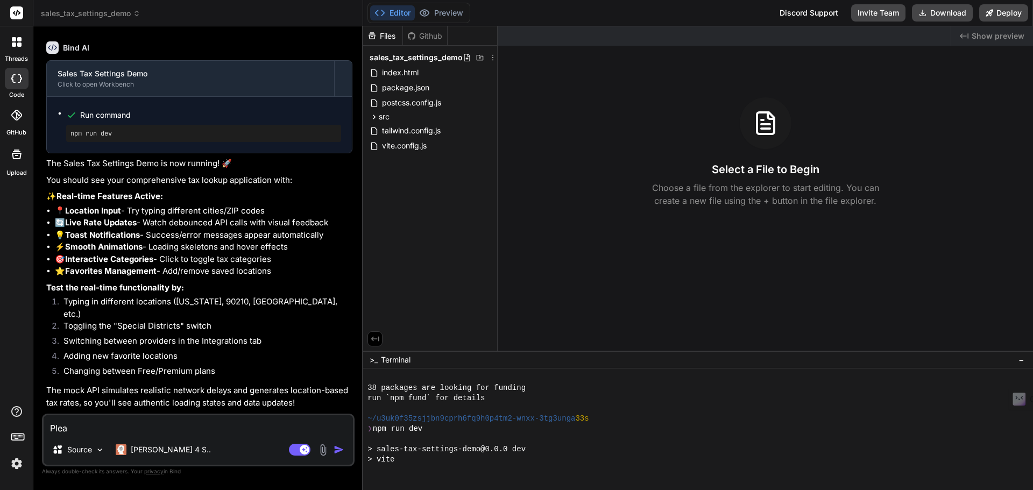
type textarea "x"
type textarea "Please"
type textarea "x"
type textarea "Please"
type textarea "x"
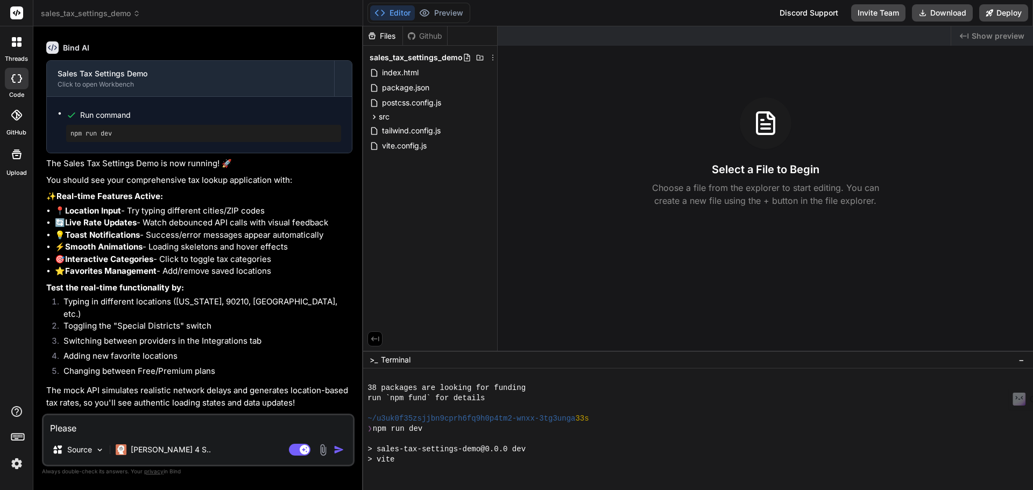
type textarea "Please f"
type textarea "x"
type textarea "Please fi"
type textarea "x"
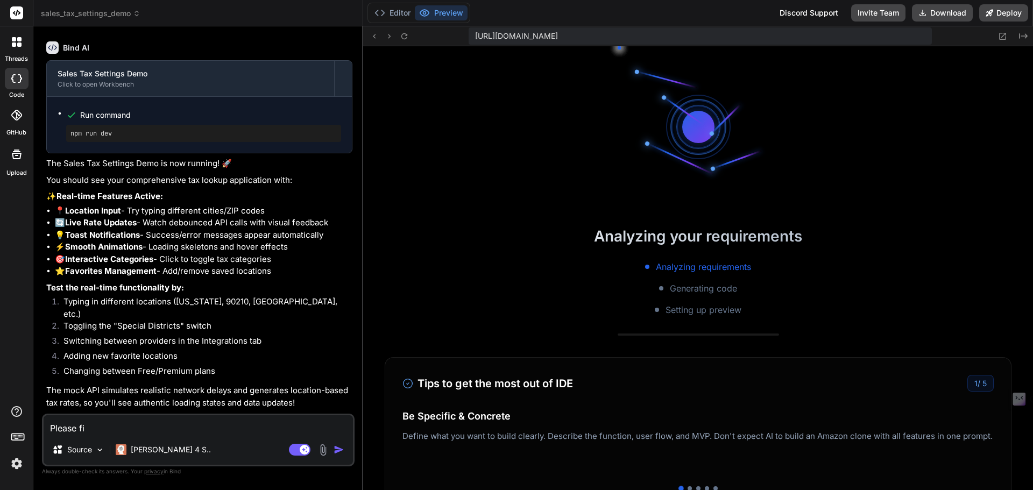
type textarea "Please fix"
type textarea "x"
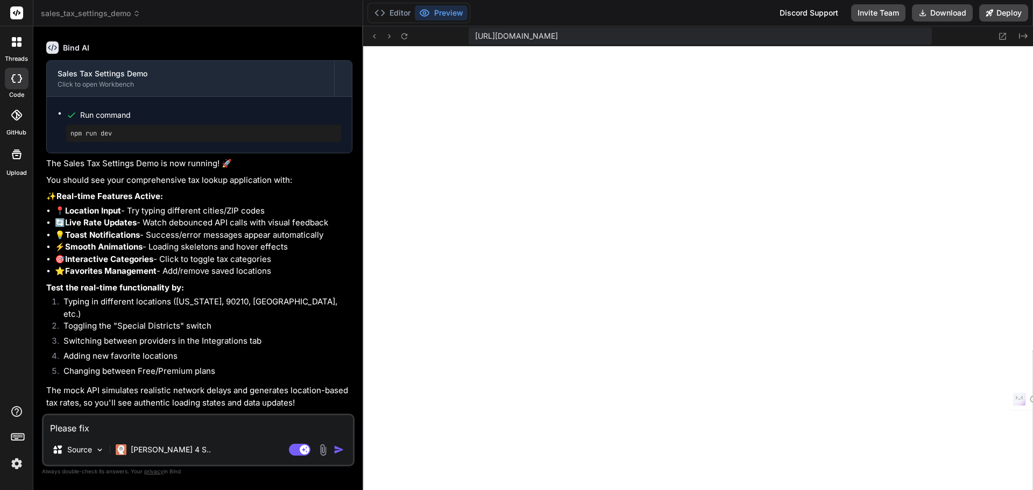
type textarea "Please fixi"
type textarea "x"
type textarea "Please fixit"
type textarea "x"
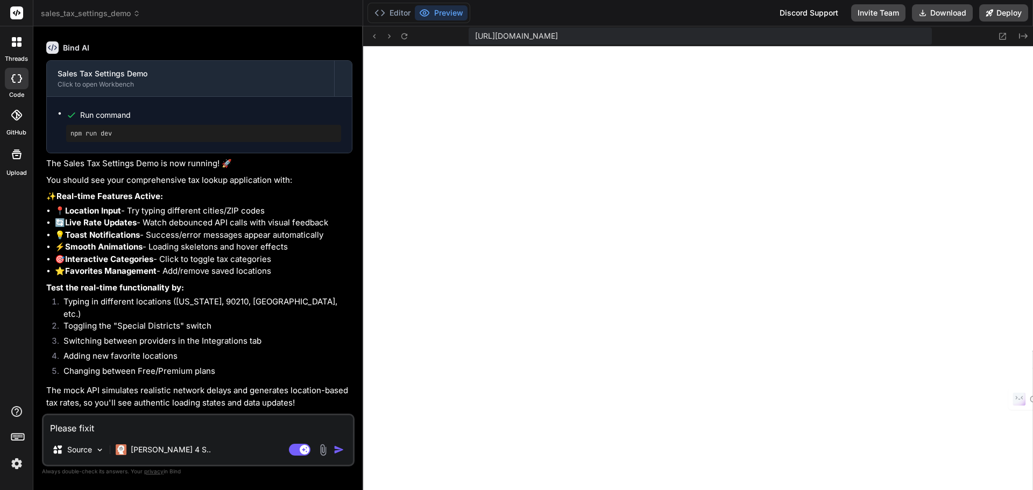
type textarea "Please fixi"
type textarea "x"
type textarea "Please fix"
type textarea "x"
type textarea "Please fix"
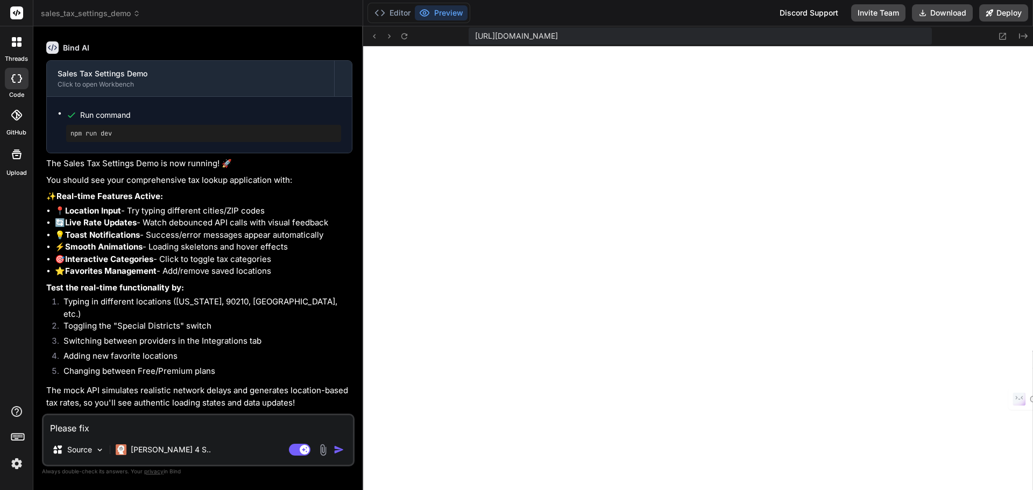
type textarea "x"
type textarea "Please fix i"
type textarea "x"
type textarea "Please fix it"
type textarea "x"
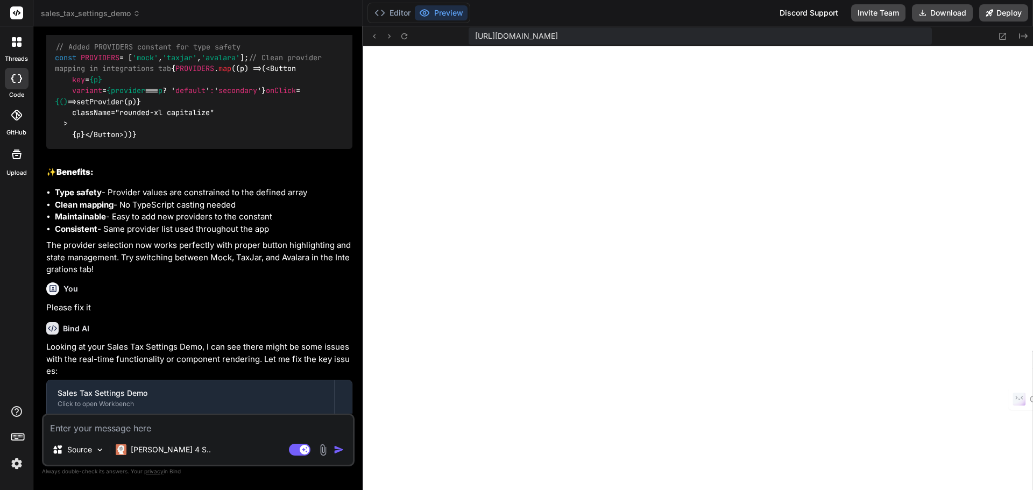
scroll to position [480, 0]
click at [515, 16] on button "Deploy" at bounding box center [1003, 12] width 49 height 17
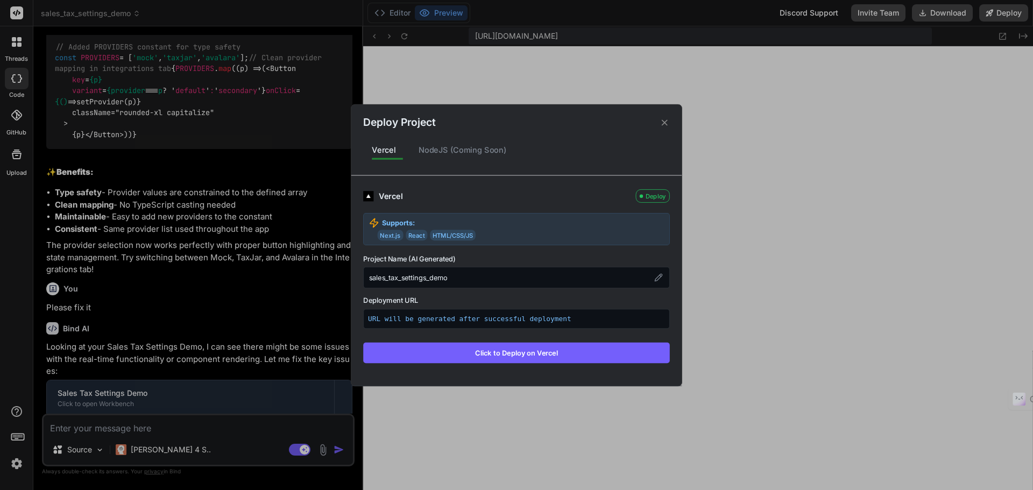
click at [492, 159] on div "NodeJS (Coming Soon)" at bounding box center [462, 150] width 105 height 23
click at [494, 147] on div "NodeJS (Coming Soon)" at bounding box center [462, 150] width 105 height 23
click at [515, 355] on button "Click to Deploy on Vercel" at bounding box center [516, 352] width 307 height 20
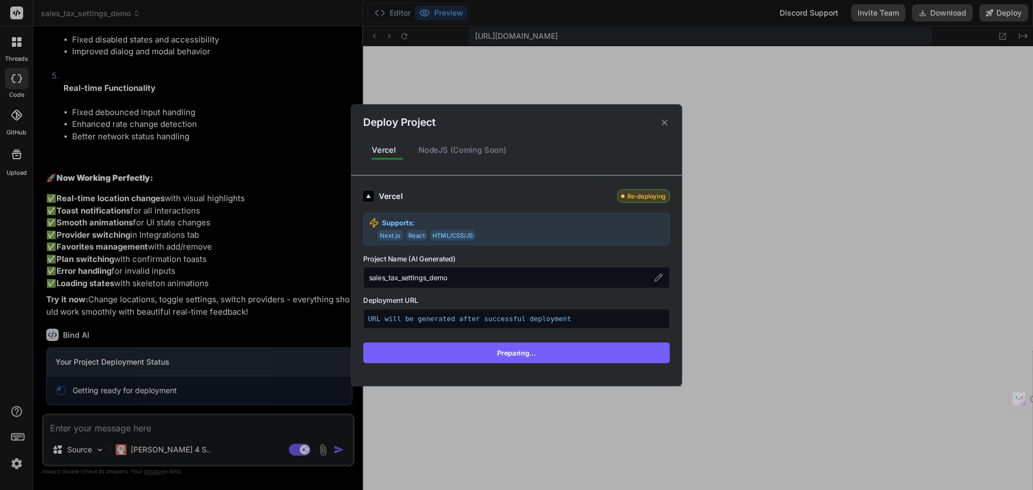
scroll to position [3414, 0]
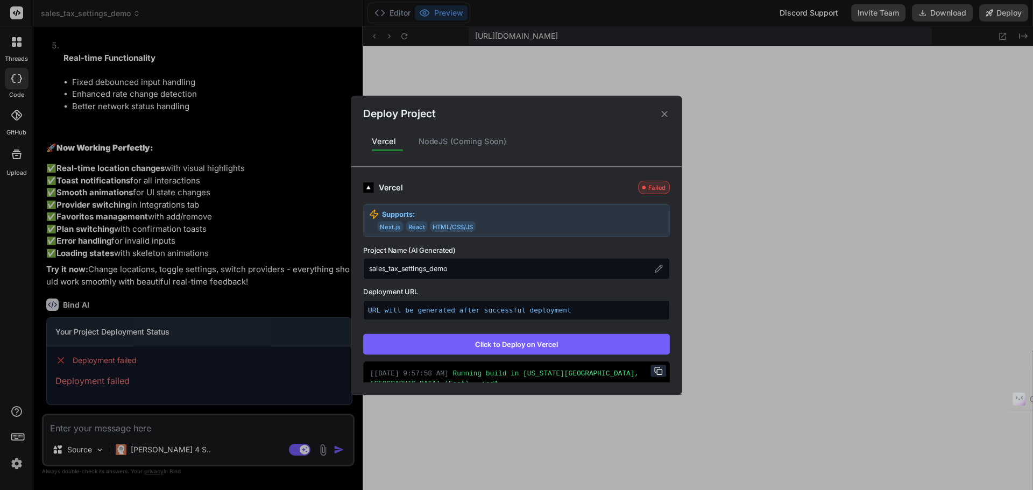
type textarea "x"
click at [515, 147] on div "Deploy Project Vercel NodeJS (Coming Soon) Vercel Failed Supports: Next.js Reac…" at bounding box center [516, 245] width 1033 height 490
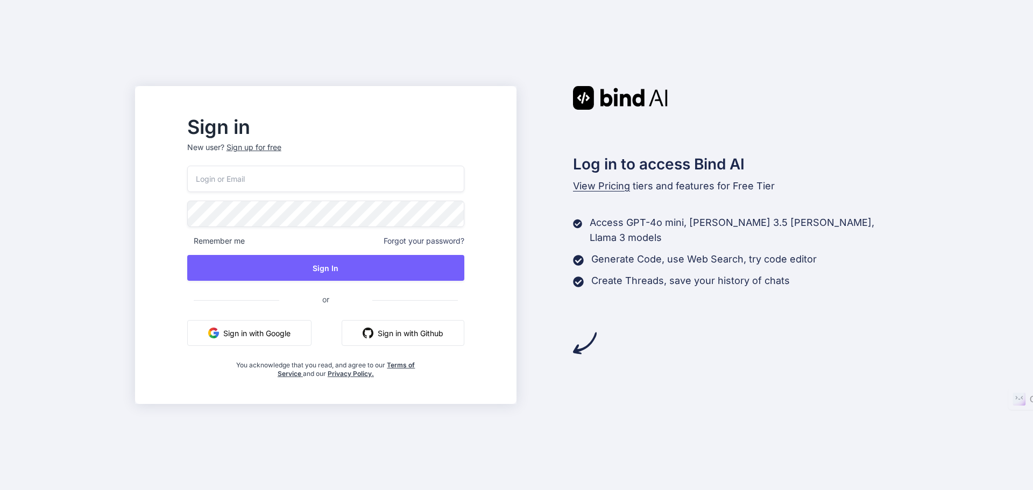
type input "[EMAIL_ADDRESS][DOMAIN_NAME]"
click at [218, 294] on span "or" at bounding box center [325, 300] width 277 height 22
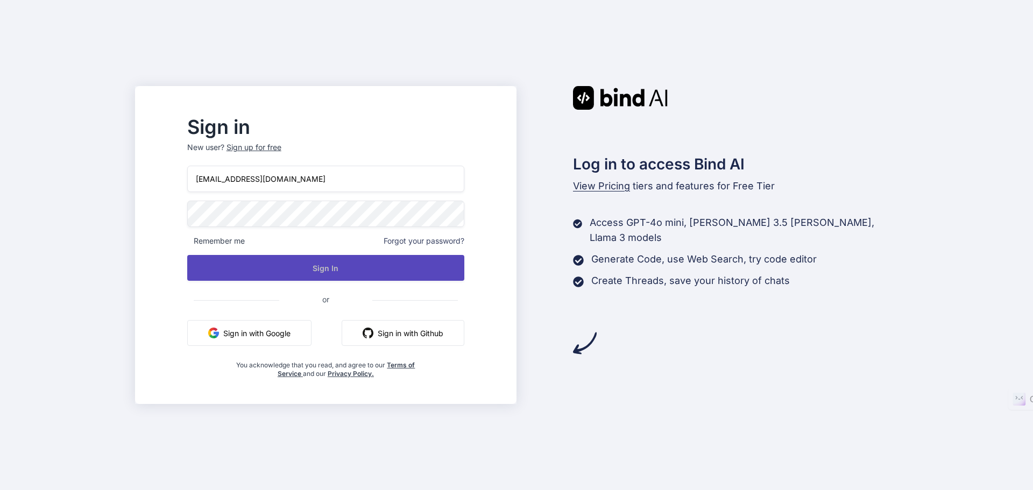
click at [292, 265] on button "Sign In" at bounding box center [325, 268] width 277 height 26
click at [417, 274] on button "Sign In" at bounding box center [325, 268] width 277 height 26
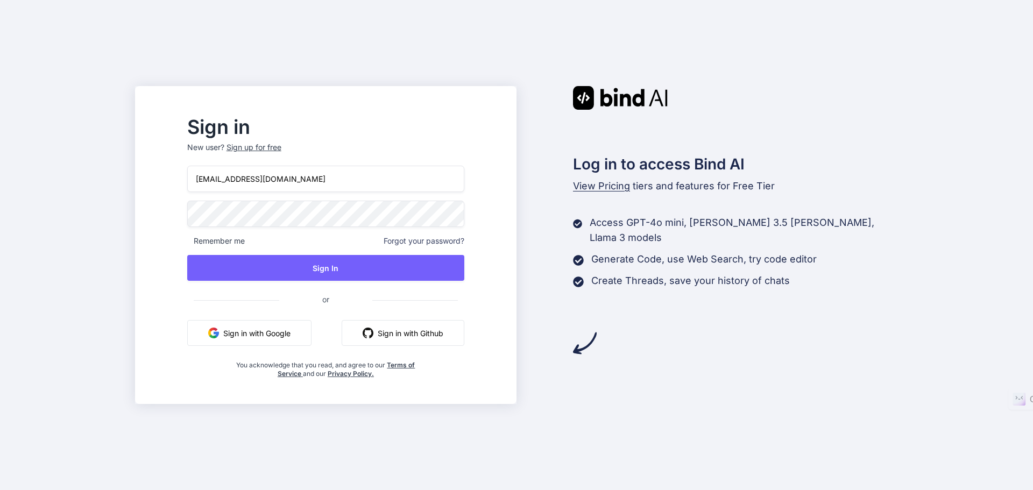
click at [206, 236] on div "Sign in New user? Sign up for free [EMAIL_ADDRESS][DOMAIN_NAME] Remember me For…" at bounding box center [325, 248] width 311 height 260
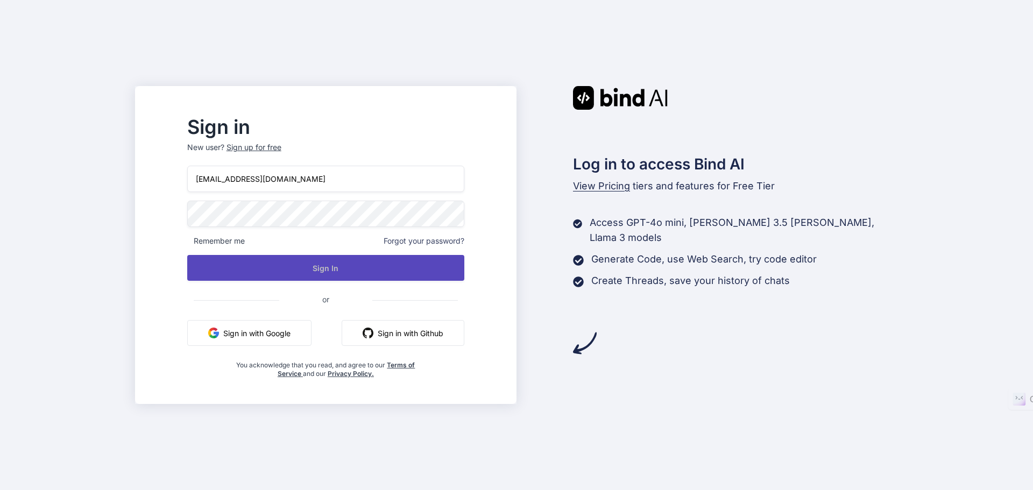
click at [325, 260] on button "Sign In" at bounding box center [325, 268] width 277 height 26
